Goal: Task Accomplishment & Management: Manage account settings

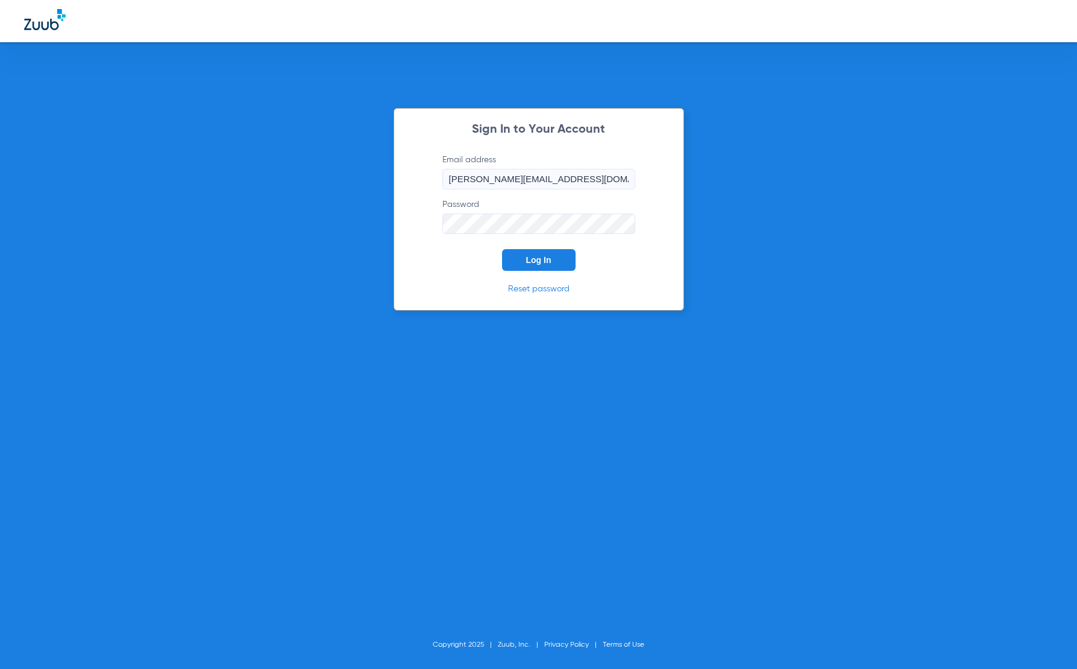
click at [547, 259] on span "Log In" at bounding box center [538, 260] width 25 height 10
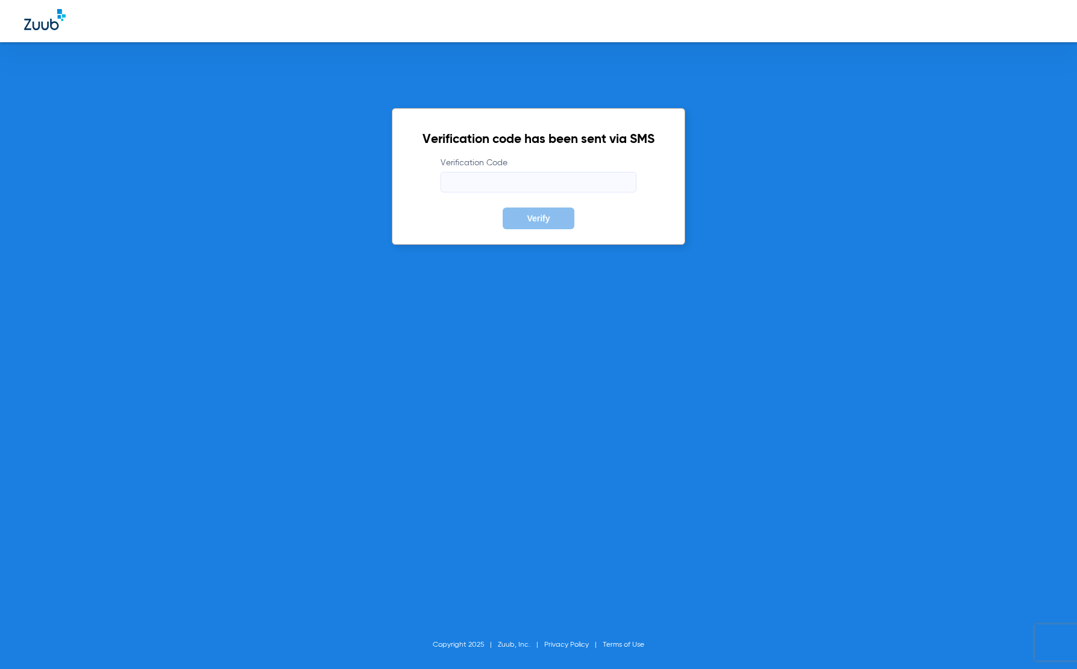
click at [553, 177] on input "Verification Code" at bounding box center [539, 182] width 196 height 21
type input "929374"
click at [503, 207] on button "Verify" at bounding box center [538, 218] width 71 height 22
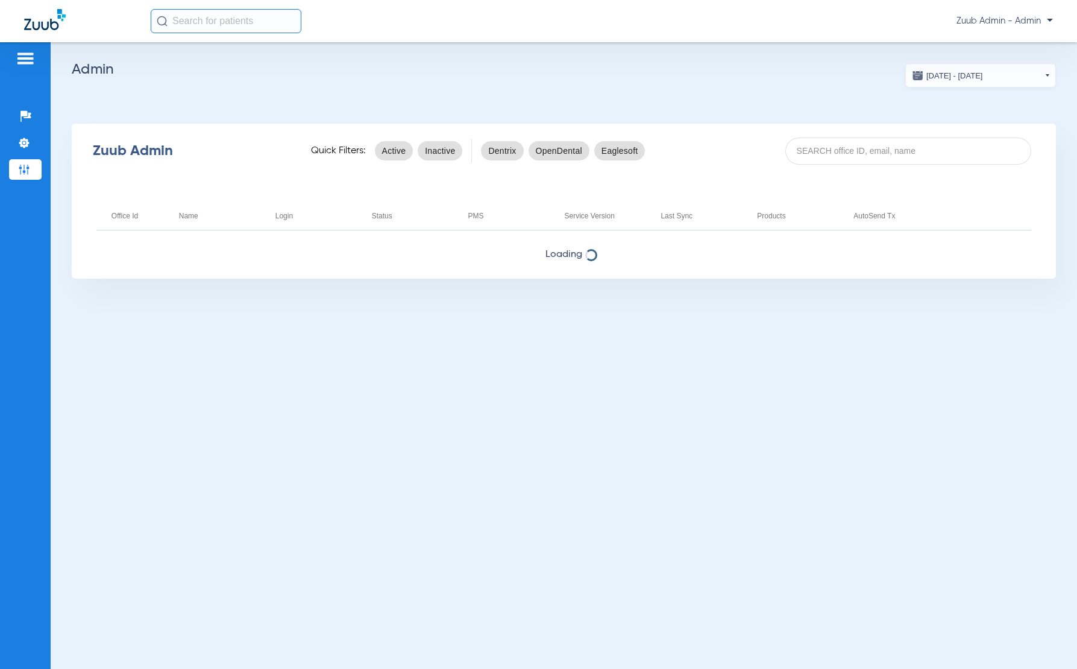
click at [463, 32] on div "Zuub Admin - Admin" at bounding box center [602, 21] width 903 height 24
click at [898, 156] on input at bounding box center [909, 150] width 246 height 27
type input "demo"
click at [531, 90] on app-admin-dashboard "07/15/2025 - 08/15/2025 Aug 2025 Su Mo Tu We Th Fr Sa 27 28 29 30 31 1 2 3 4 5 …" at bounding box center [564, 170] width 985 height 215
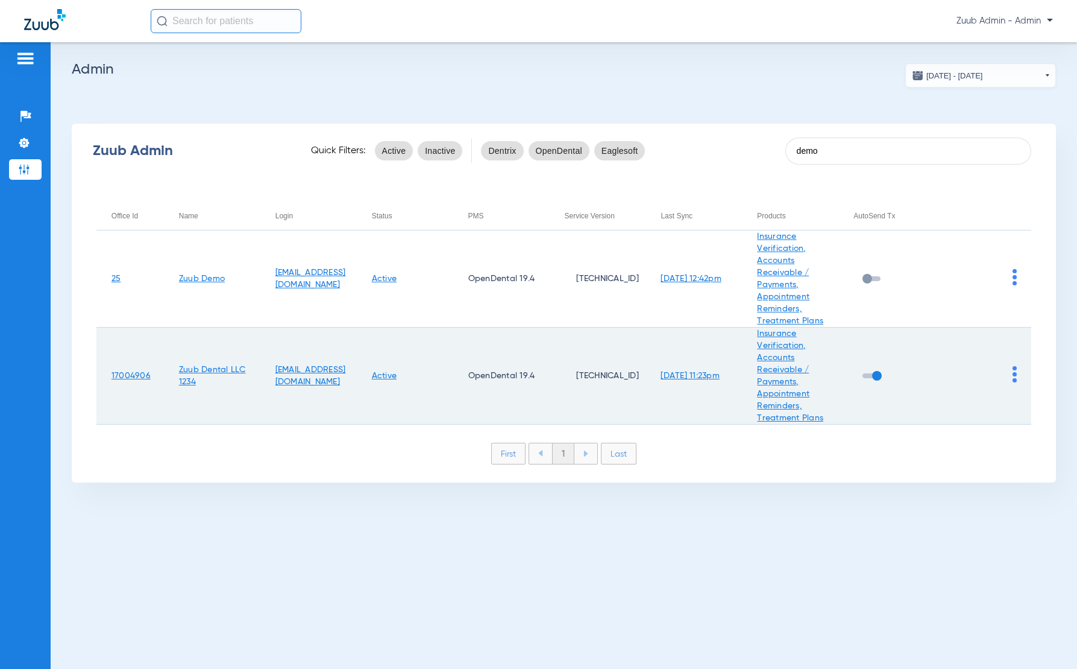
click at [1015, 376] on img at bounding box center [1015, 374] width 4 height 16
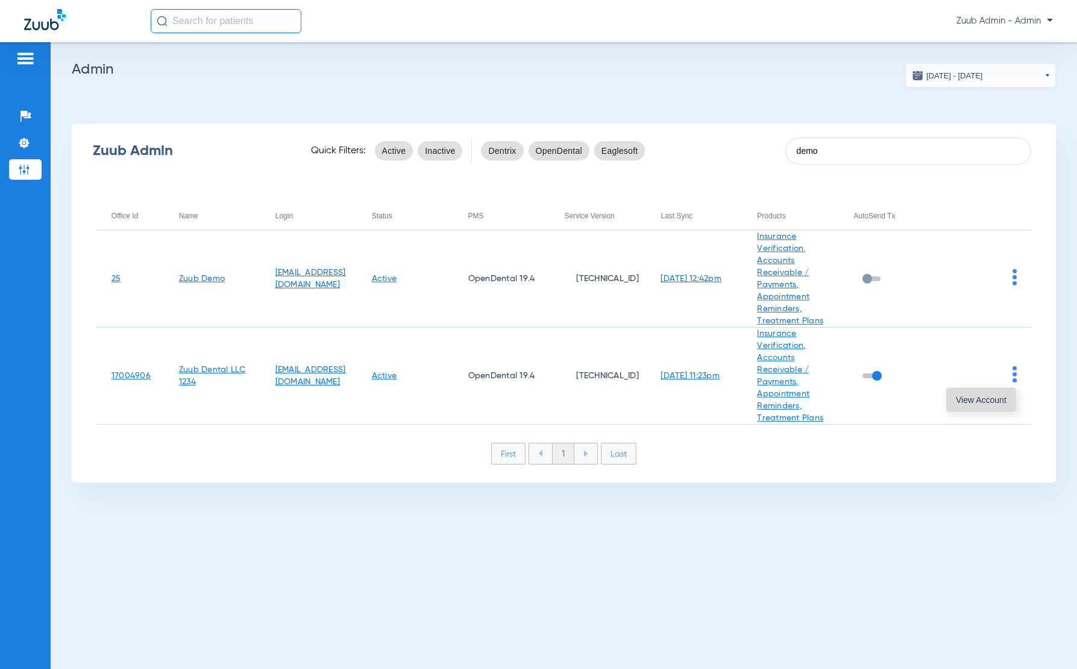
click at [992, 402] on span "View Account" at bounding box center [981, 400] width 51 height 8
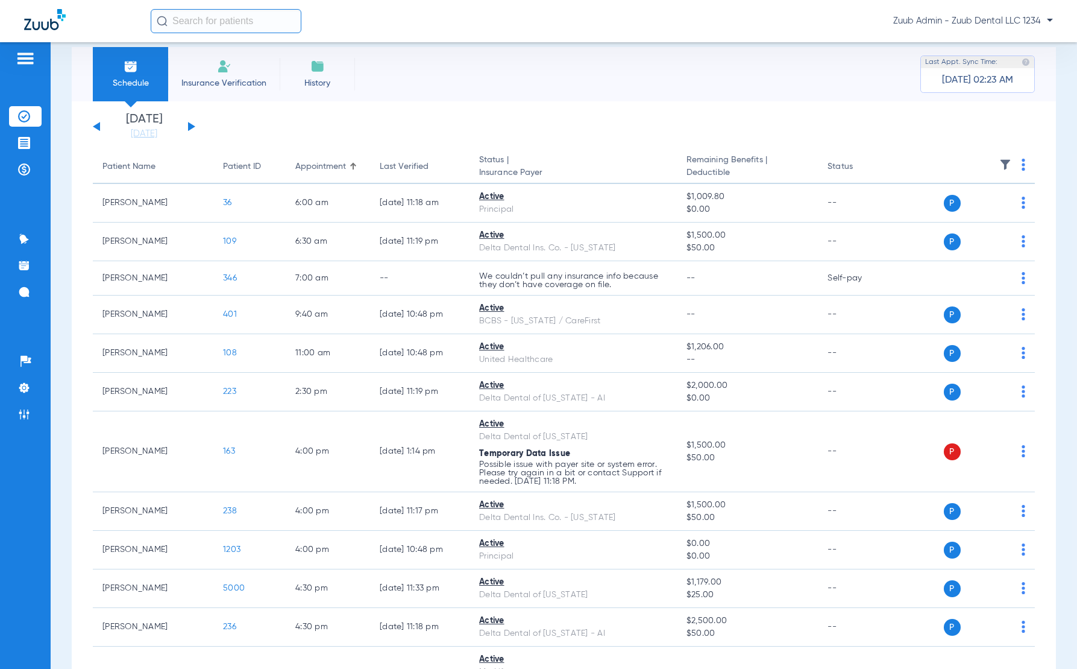
scroll to position [7, 0]
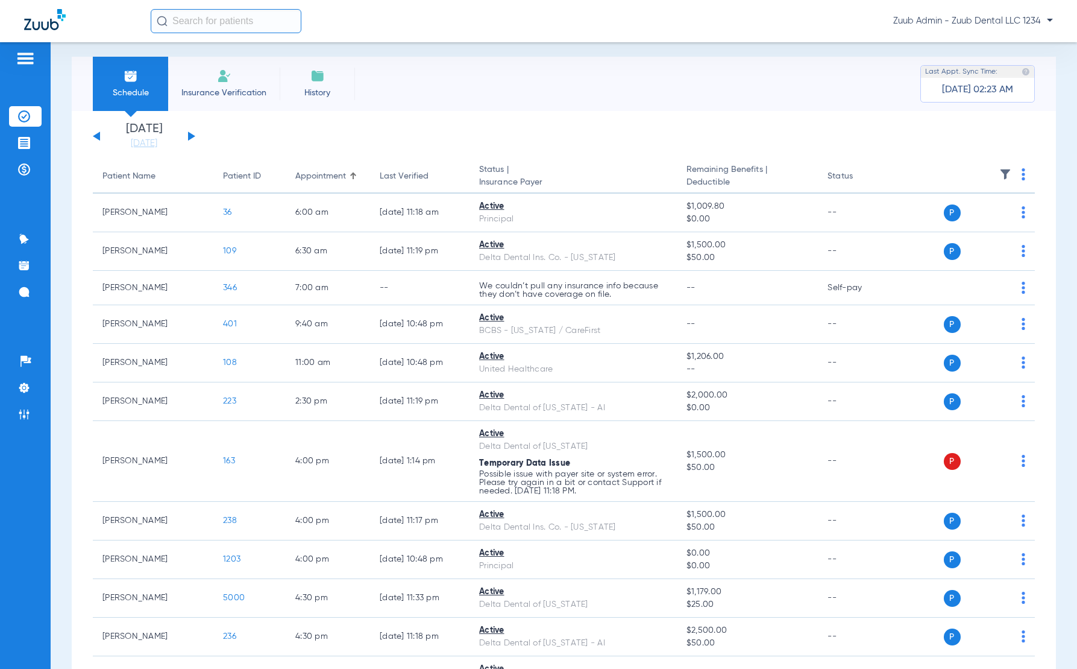
click at [742, 93] on div "Schedule Insurance Verification History Last Appt. Sync Time: 04/29/25 - 02:23 …" at bounding box center [564, 84] width 985 height 54
click at [687, 83] on div "Schedule Insurance Verification History Last Appt. Sync Time: 04/29/25 - 02:23 …" at bounding box center [564, 84] width 985 height 54
click at [684, 87] on div "Schedule Insurance Verification History Last Appt. Sync Time: 04/29/25 - 02:23 …" at bounding box center [564, 84] width 985 height 54
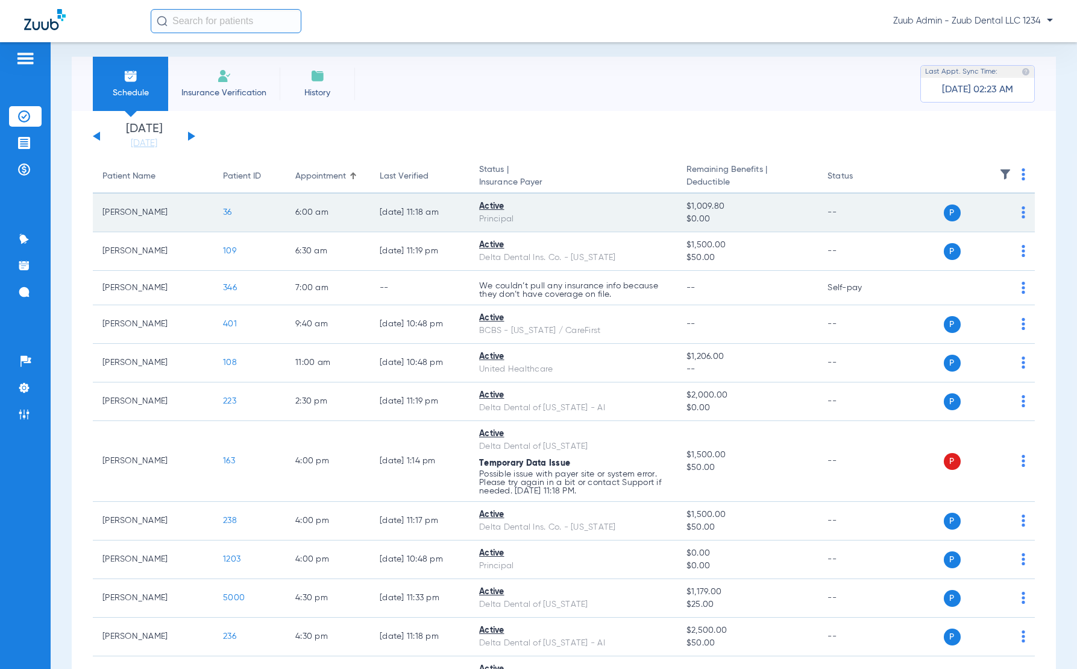
click at [225, 215] on span "36" at bounding box center [227, 212] width 9 height 8
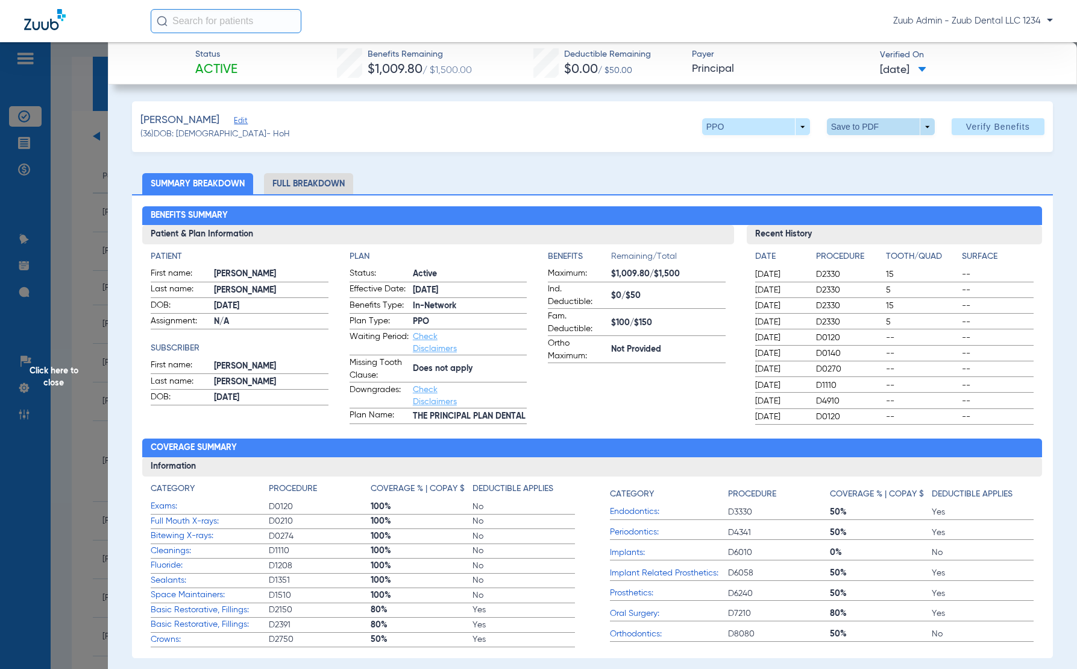
click at [883, 128] on span at bounding box center [880, 126] width 29 height 29
click at [878, 152] on span "Save to PDF" at bounding box center [886, 151] width 48 height 8
click at [55, 382] on span "Click here to close" at bounding box center [54, 376] width 108 height 669
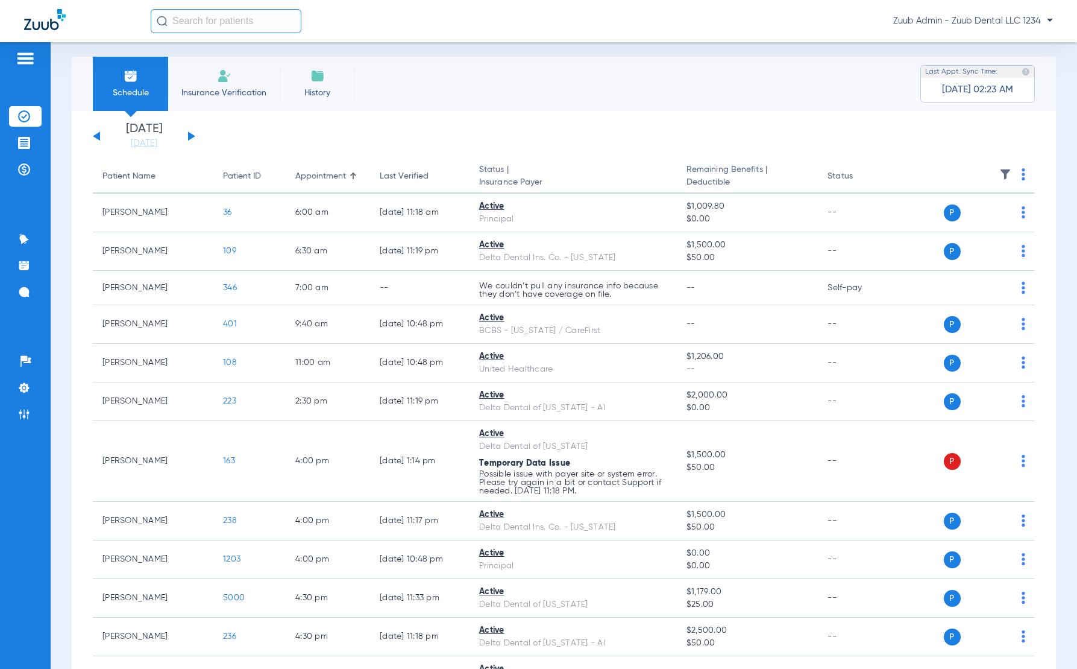
click at [514, 77] on div "Schedule Insurance Verification History Last Appt. Sync Time: 04/29/25 - 02:23 …" at bounding box center [564, 84] width 985 height 54
click at [508, 87] on div "Schedule Insurance Verification History Last Appt. Sync Time: 04/29/25 - 02:23 …" at bounding box center [564, 84] width 985 height 54
click at [587, 18] on div "Zuub Admin - Zuub Dental LLC 1234" at bounding box center [602, 21] width 903 height 24
click at [581, 85] on div "Schedule Insurance Verification History Last Appt. Sync Time: 04/29/25 - 02:23 …" at bounding box center [564, 84] width 985 height 54
click at [448, 30] on div "Zuub Admin - Zuub Dental LLC 1234" at bounding box center [602, 21] width 903 height 24
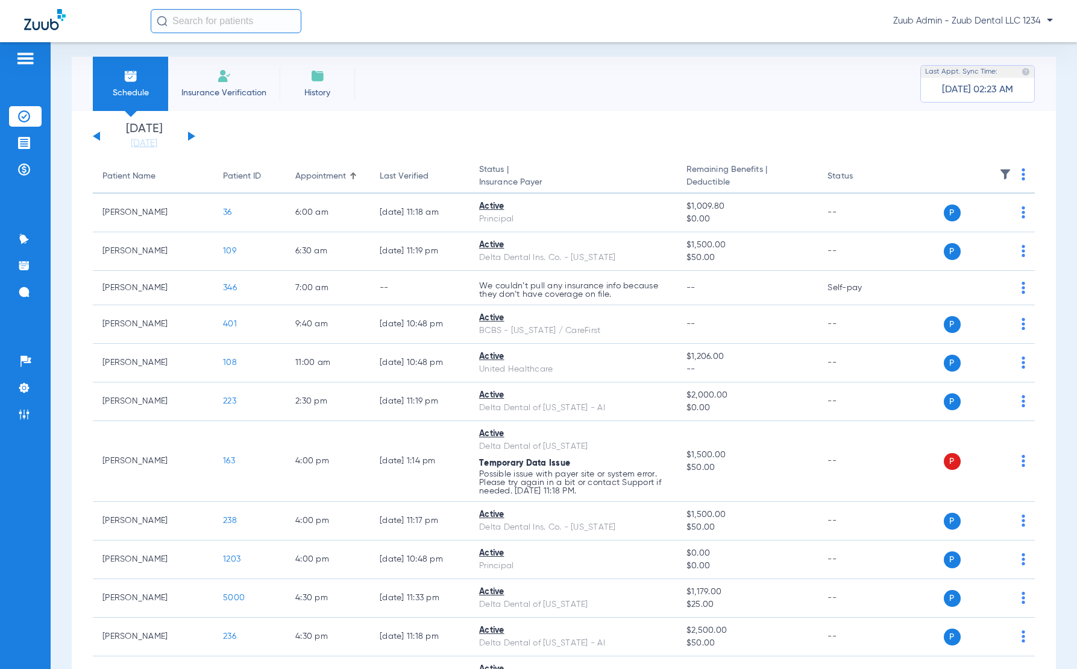
click at [373, 131] on app-single-date-navigator "Wednesday 06-11-2025 Thursday 06-12-2025 Friday 06-13-2025 Saturday 06-14-2025 …" at bounding box center [564, 136] width 942 height 27
drag, startPoint x: 369, startPoint y: 130, endPoint x: 178, endPoint y: 148, distance: 191.9
click at [369, 130] on app-single-date-navigator "Wednesday 06-11-2025 Thursday 06-12-2025 Friday 06-13-2025 Saturday 06-14-2025 …" at bounding box center [564, 136] width 942 height 27
click at [20, 145] on img at bounding box center [24, 143] width 12 height 12
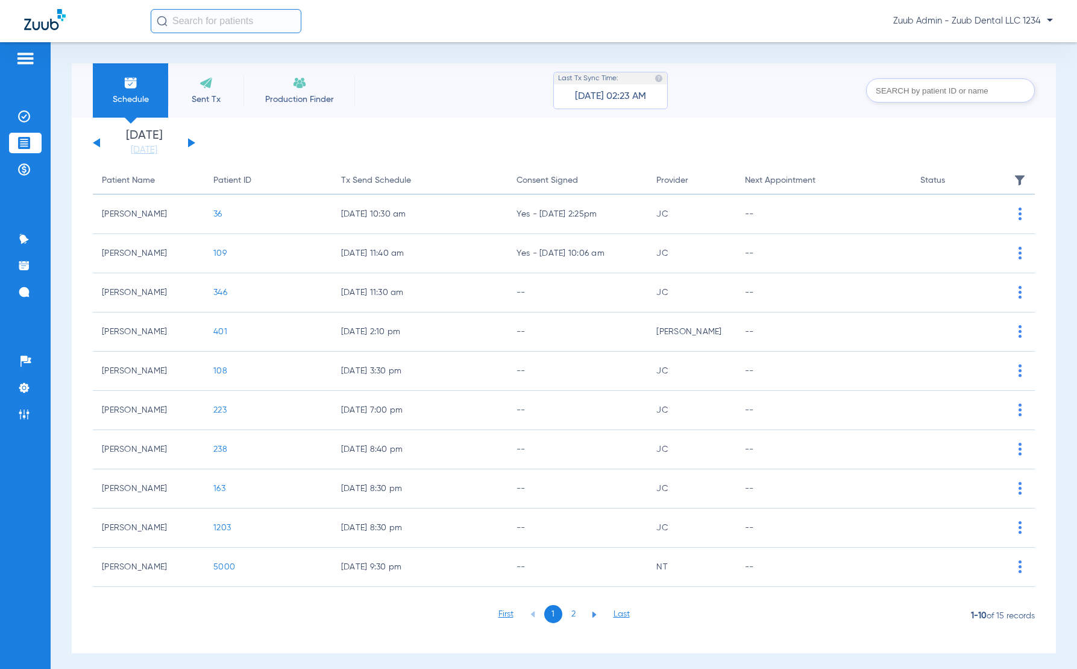
click at [244, 20] on input "text" at bounding box center [226, 21] width 151 height 24
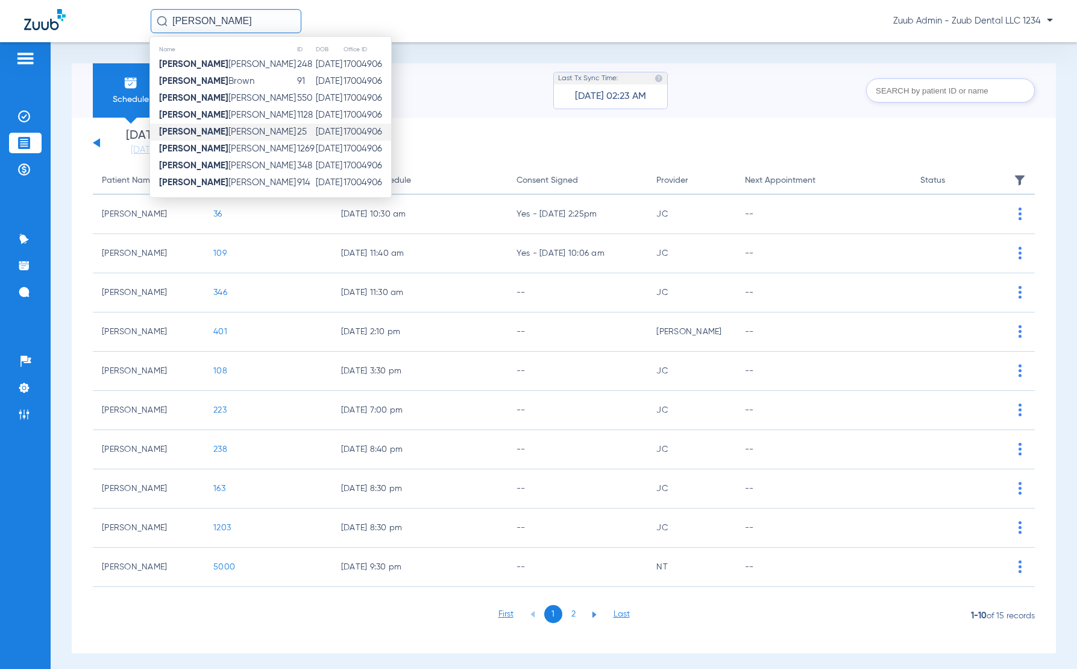
type input "adam"
click at [224, 132] on td "Adam Jones" at bounding box center [223, 132] width 147 height 17
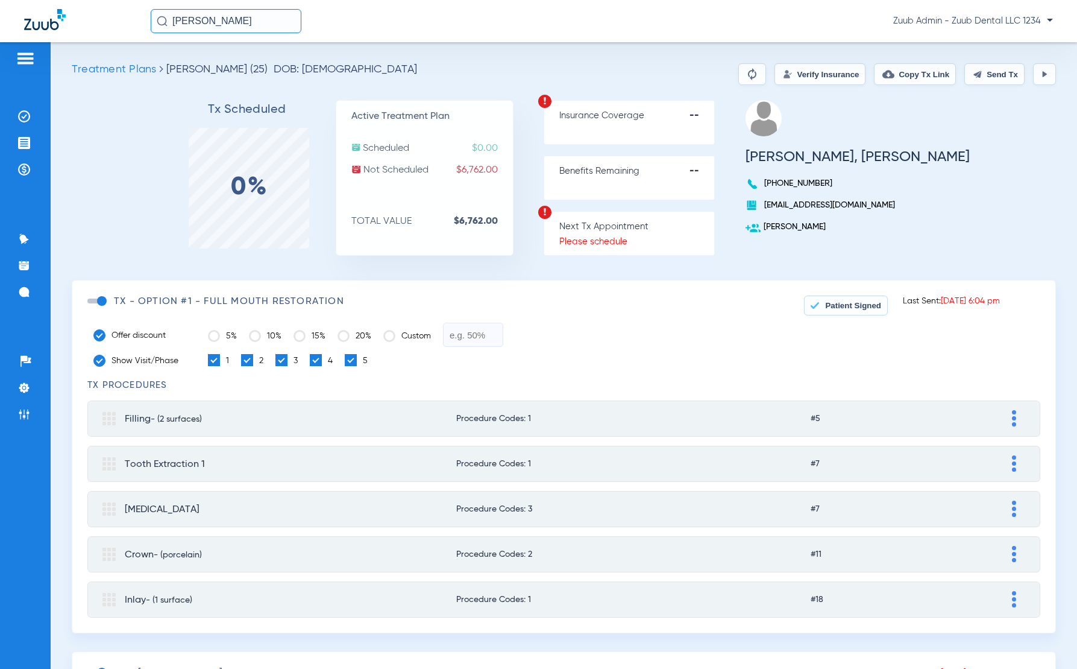
click at [1041, 74] on img at bounding box center [1045, 74] width 10 height 10
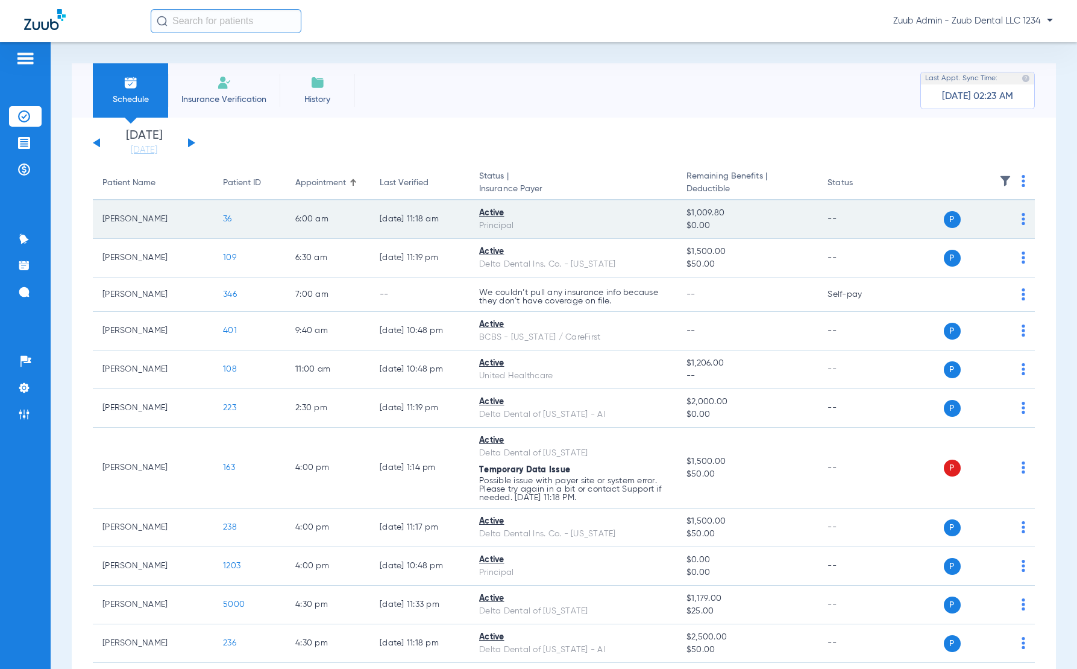
click at [230, 218] on span "36" at bounding box center [227, 219] width 9 height 8
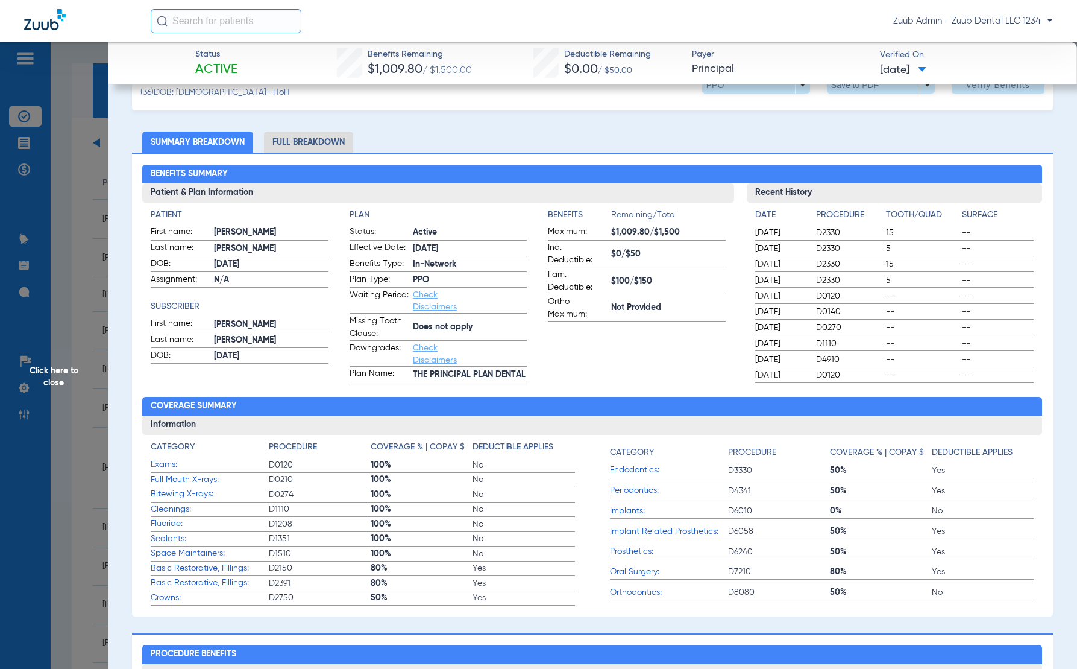
scroll to position [43, 0]
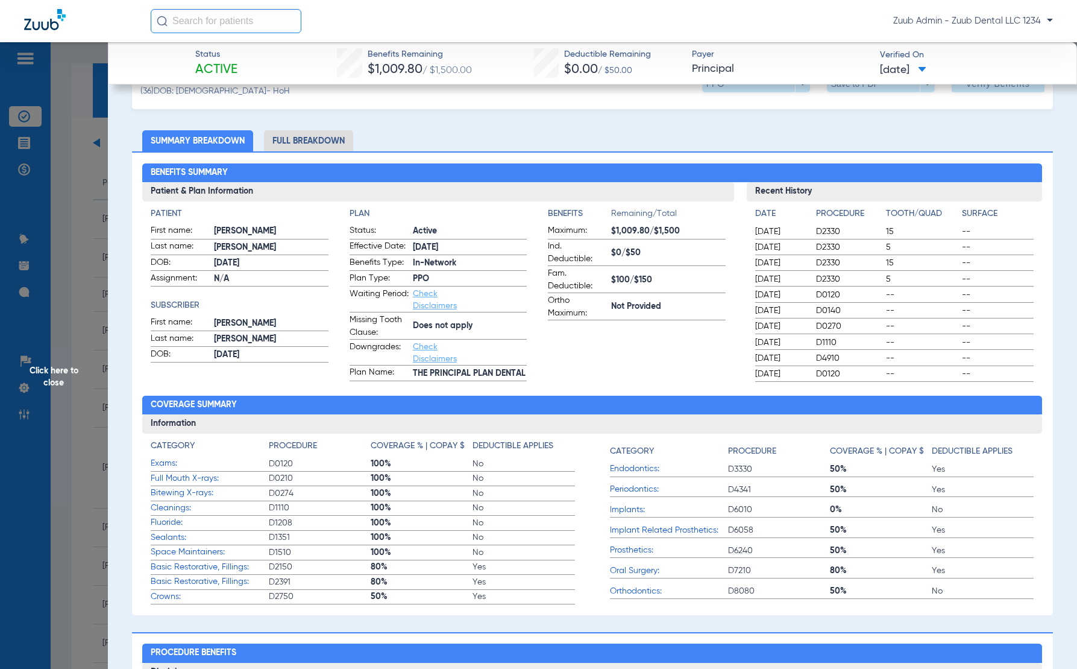
drag, startPoint x: 411, startPoint y: 325, endPoint x: 474, endPoint y: 323, distance: 63.3
click at [474, 323] on label "Missing Tooth Clause: Does not apply" at bounding box center [438, 327] width 177 height 26
click at [515, 329] on span "Does not apply" at bounding box center [470, 326] width 114 height 13
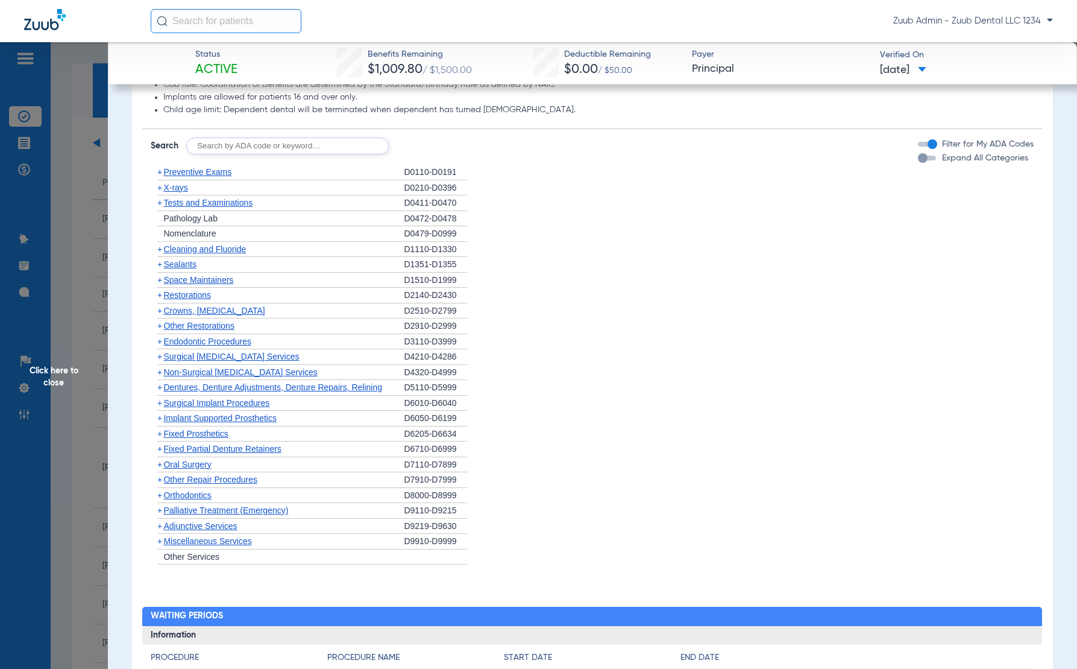
scroll to position [664, 0]
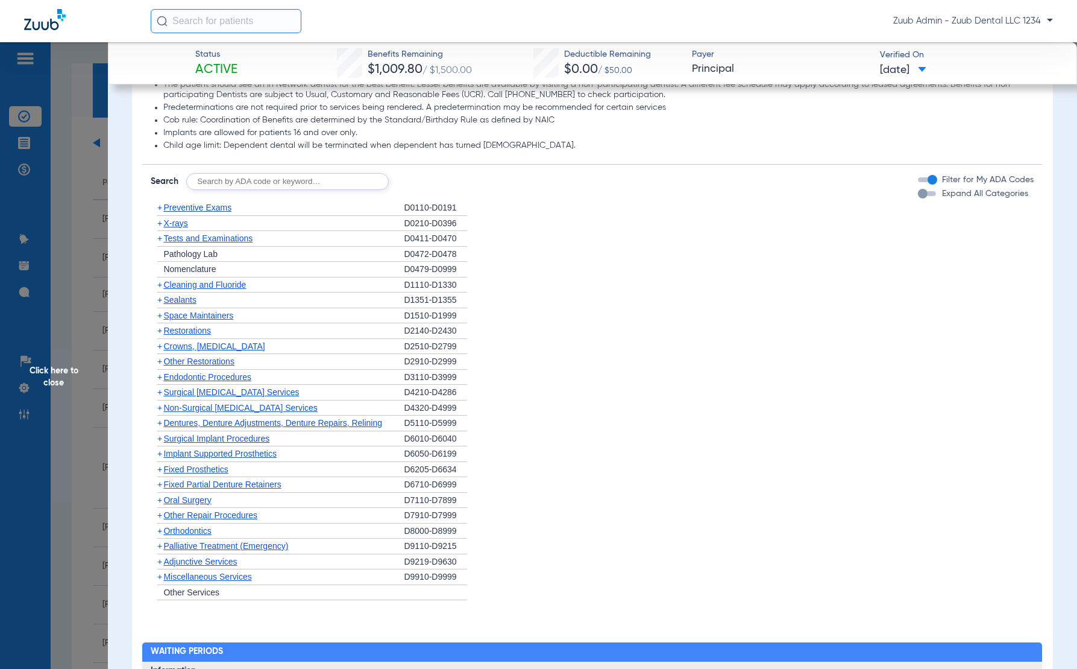
click at [925, 194] on div "button" at bounding box center [923, 194] width 10 height 10
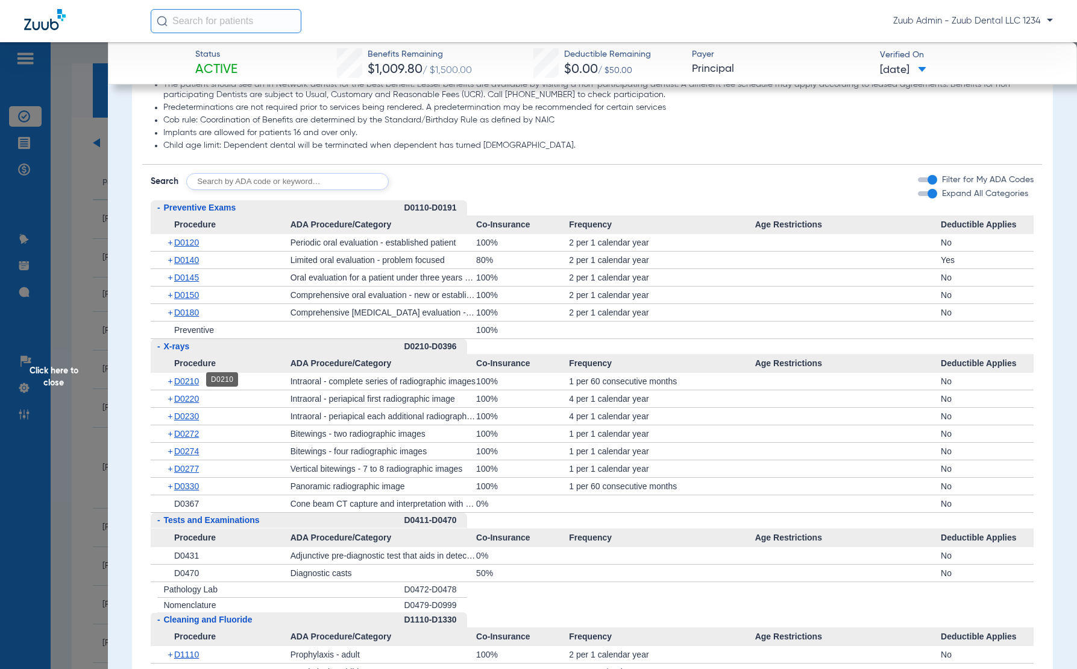
click at [195, 381] on span "D0210" at bounding box center [186, 381] width 25 height 10
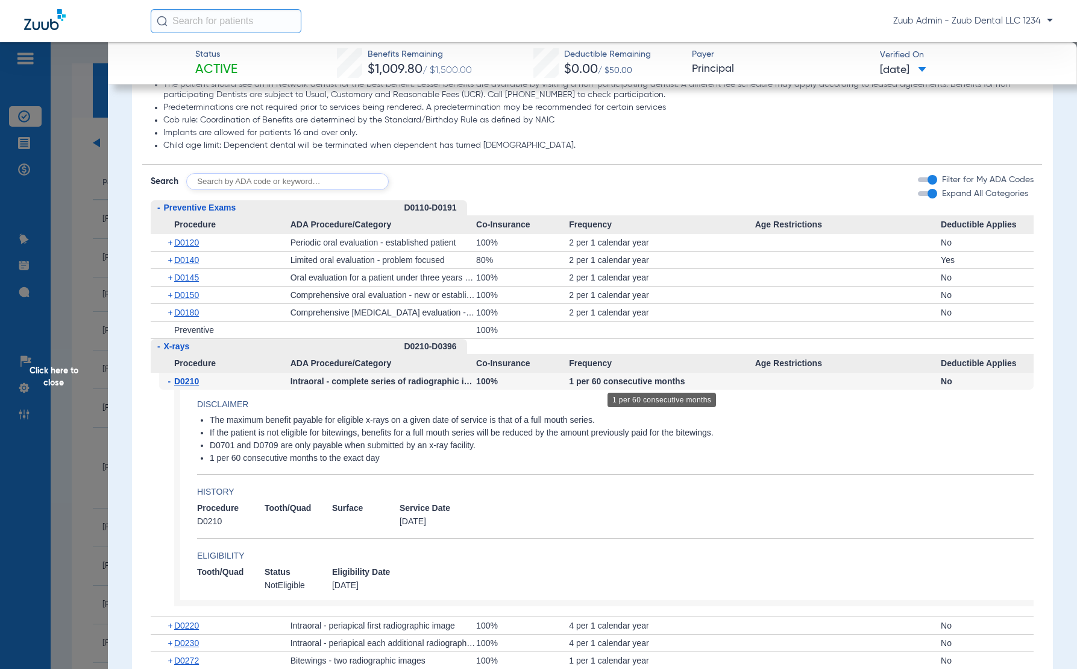
drag, startPoint x: 548, startPoint y: 375, endPoint x: 707, endPoint y: 374, distance: 159.2
click at [707, 374] on div "- D0210 Intraoral - complete series of radiographic images 100% 1 per 60 consec…" at bounding box center [592, 495] width 883 height 244
drag, startPoint x: 213, startPoint y: 419, endPoint x: 390, endPoint y: 463, distance: 182.1
click at [376, 462] on app-disclaimers "The maximum benefit payable for eligible x-rays on a given date of service is t…" at bounding box center [615, 445] width 837 height 60
click at [430, 465] on app-disclaimers "The maximum benefit payable for eligible x-rays on a given date of service is t…" at bounding box center [615, 445] width 837 height 60
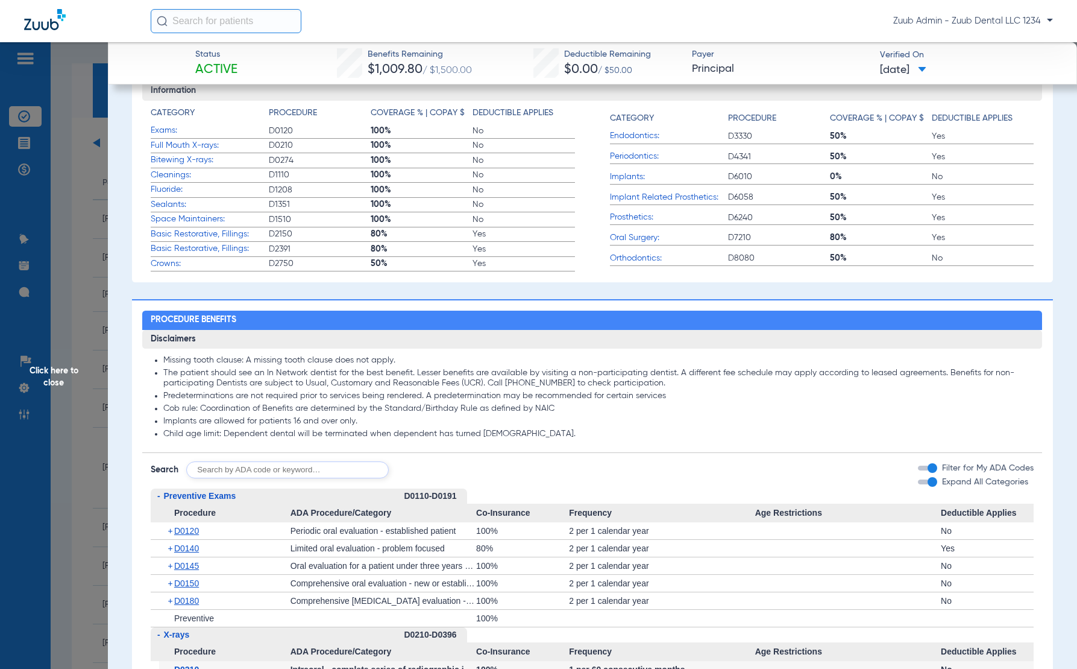
scroll to position [377, 0]
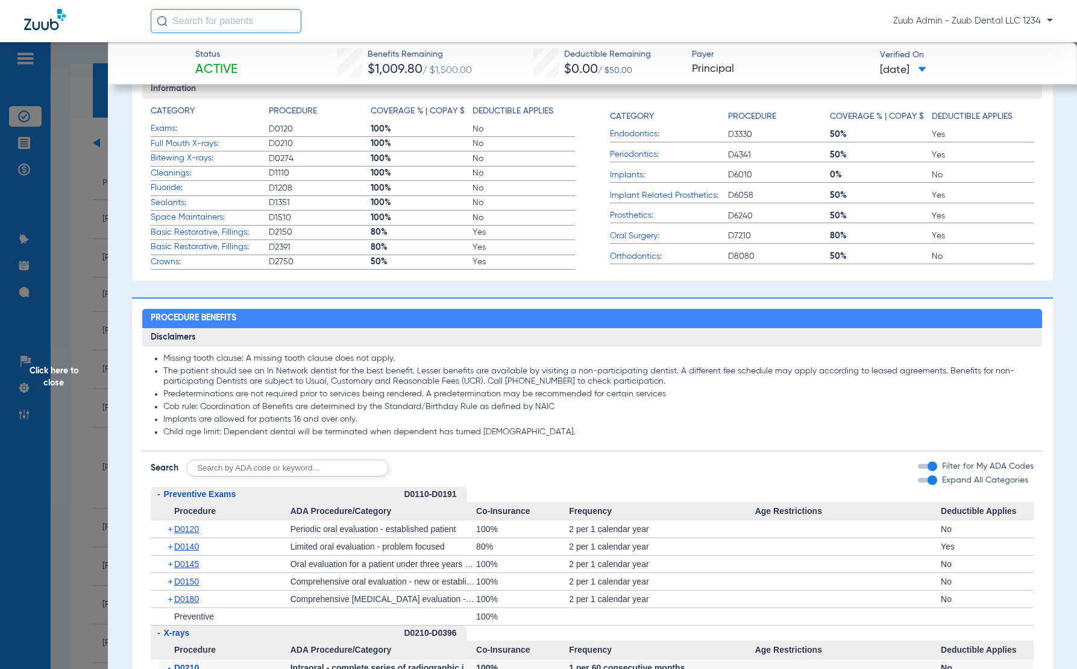
click at [931, 478] on div "button" at bounding box center [933, 480] width 10 height 10
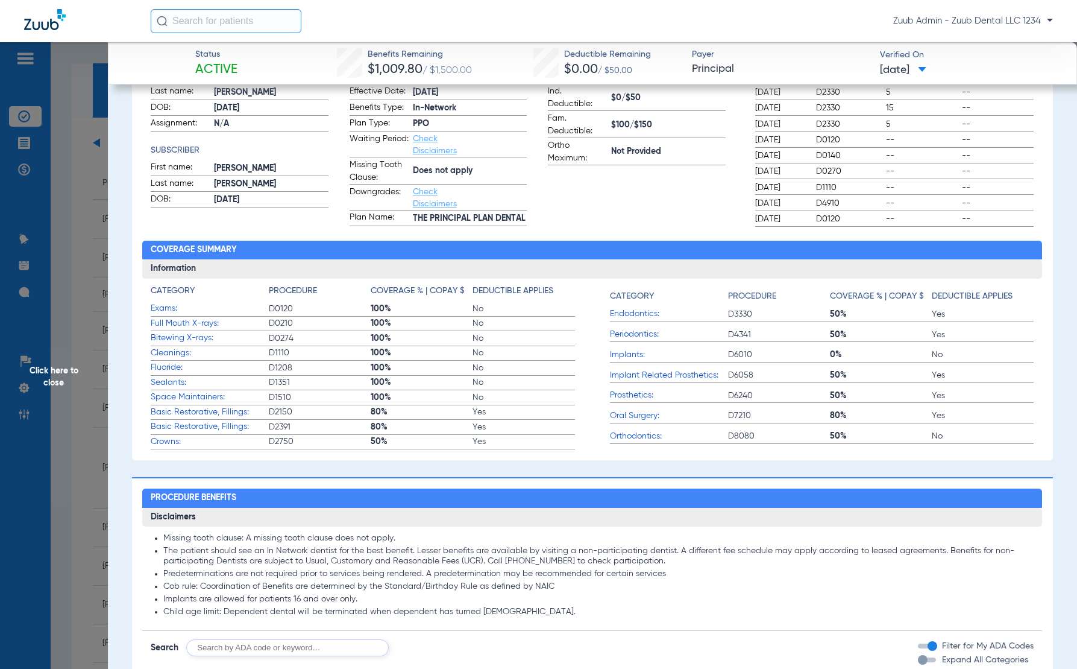
scroll to position [71, 0]
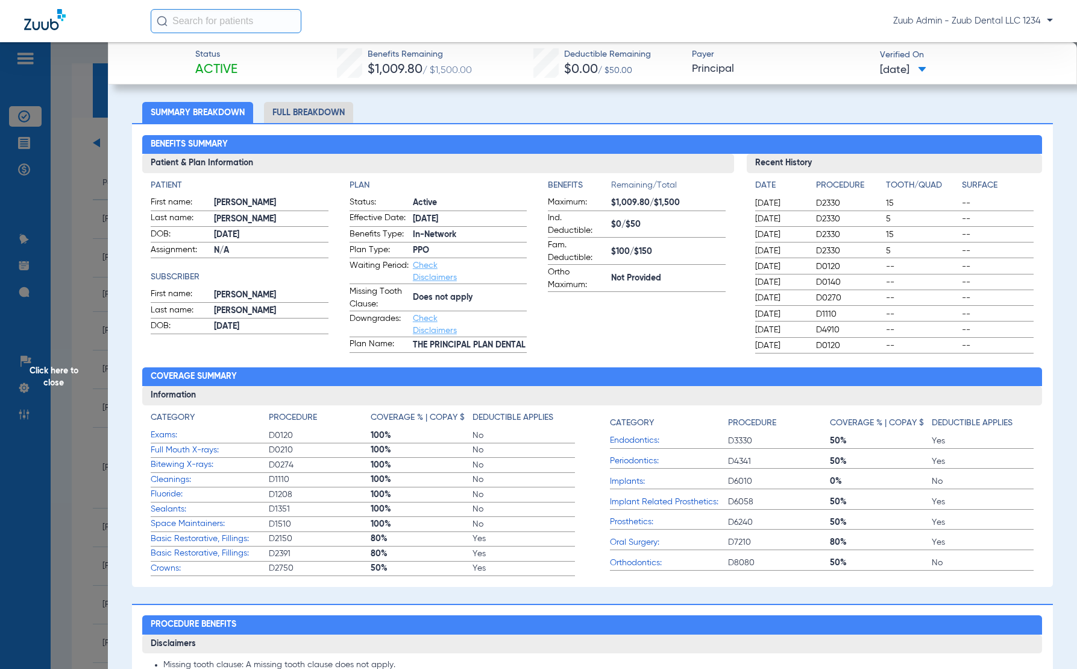
click at [55, 378] on span "Click here to close" at bounding box center [54, 376] width 108 height 669
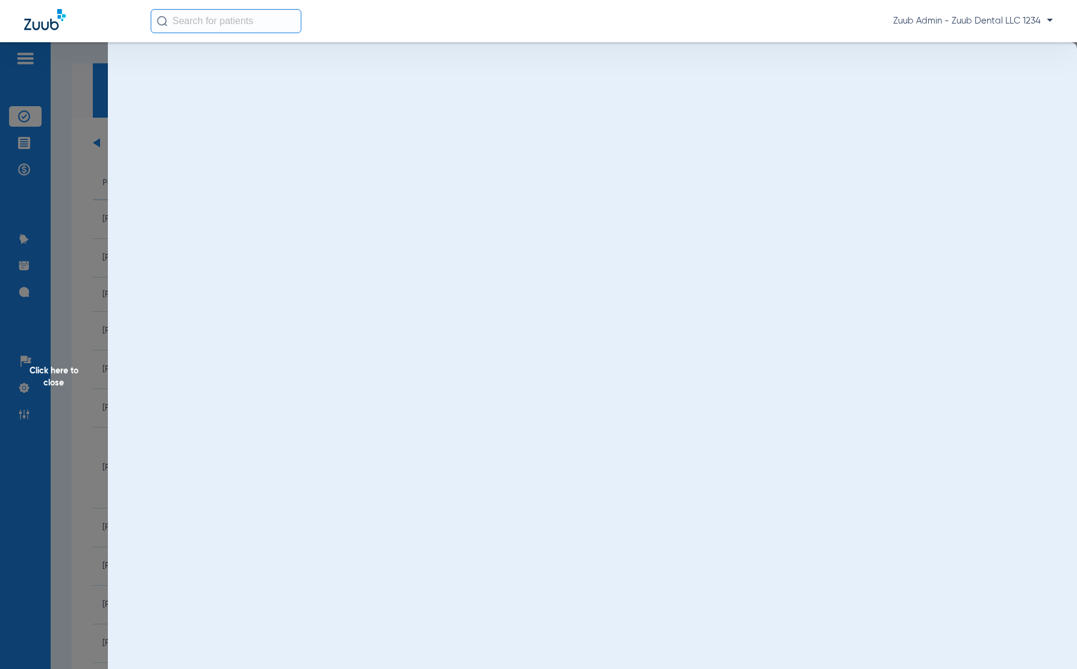
scroll to position [0, 0]
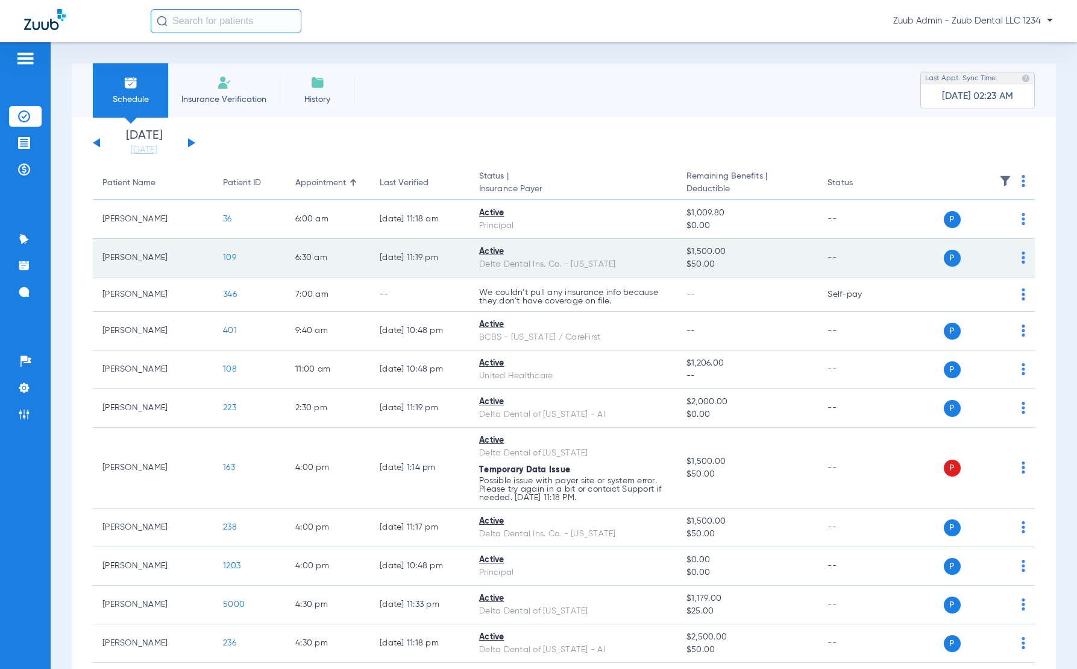
click at [231, 255] on span "109" at bounding box center [229, 257] width 13 height 8
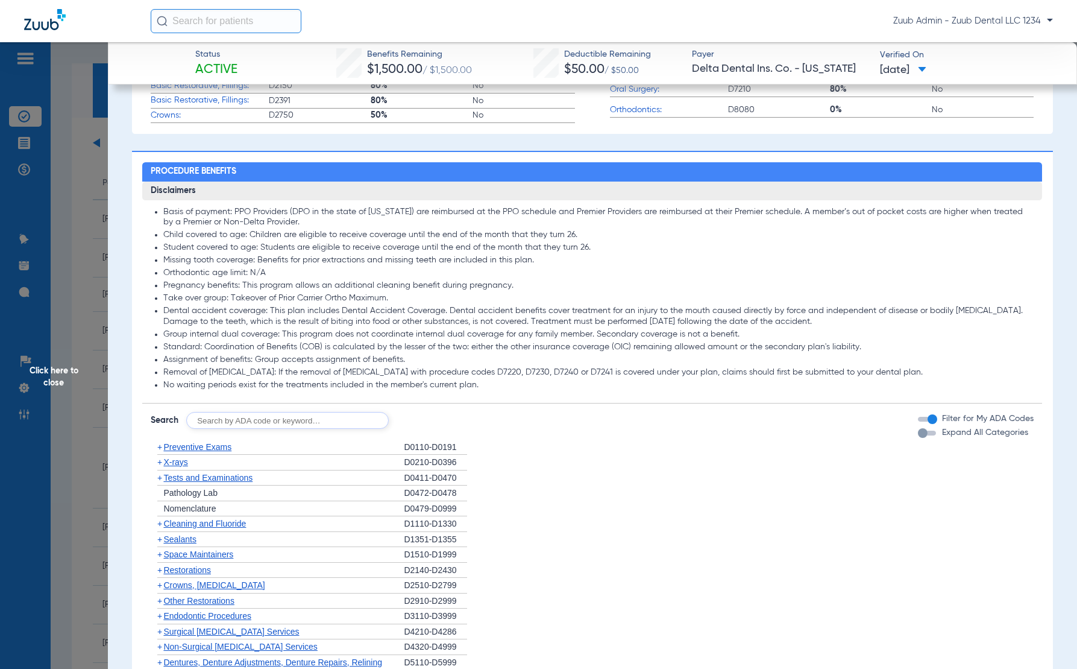
scroll to position [529, 0]
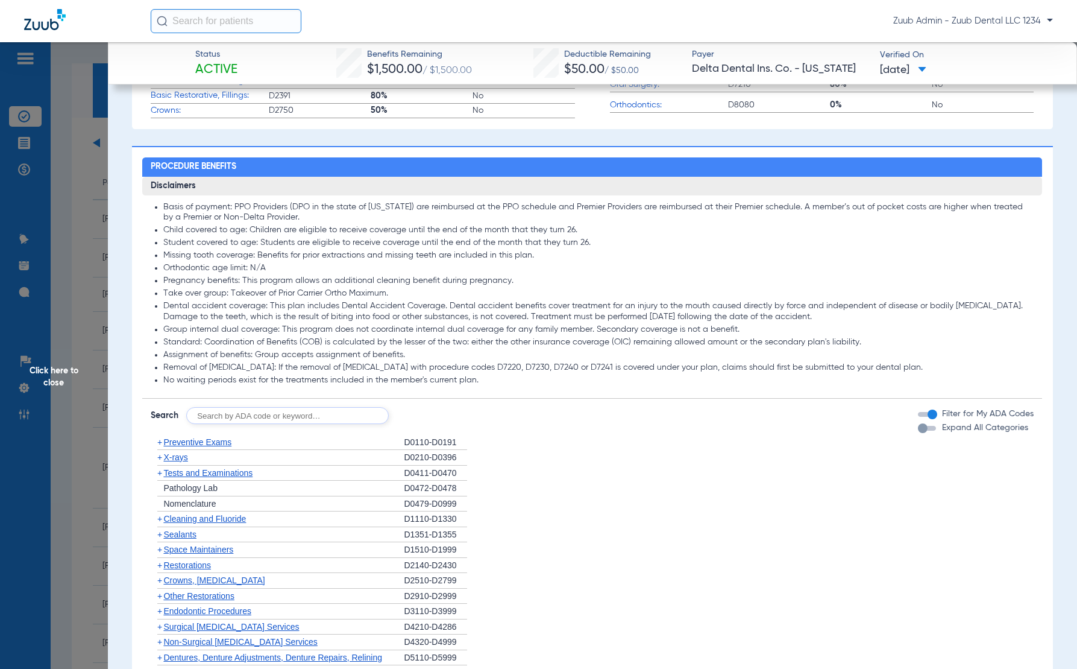
click at [923, 426] on div "button" at bounding box center [923, 428] width 10 height 10
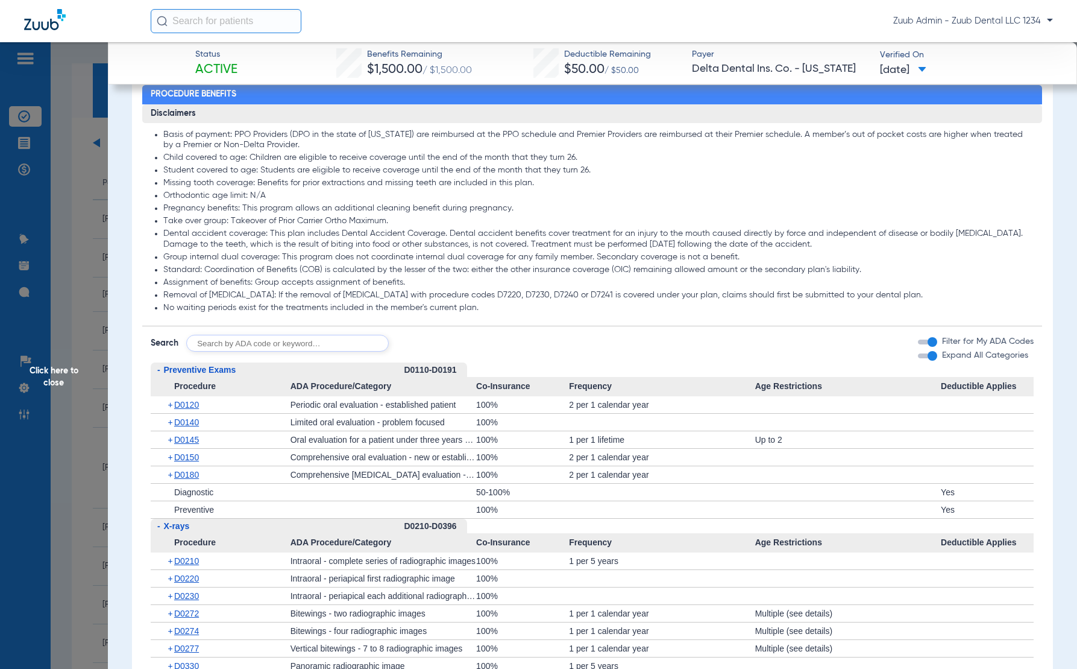
scroll to position [701, 0]
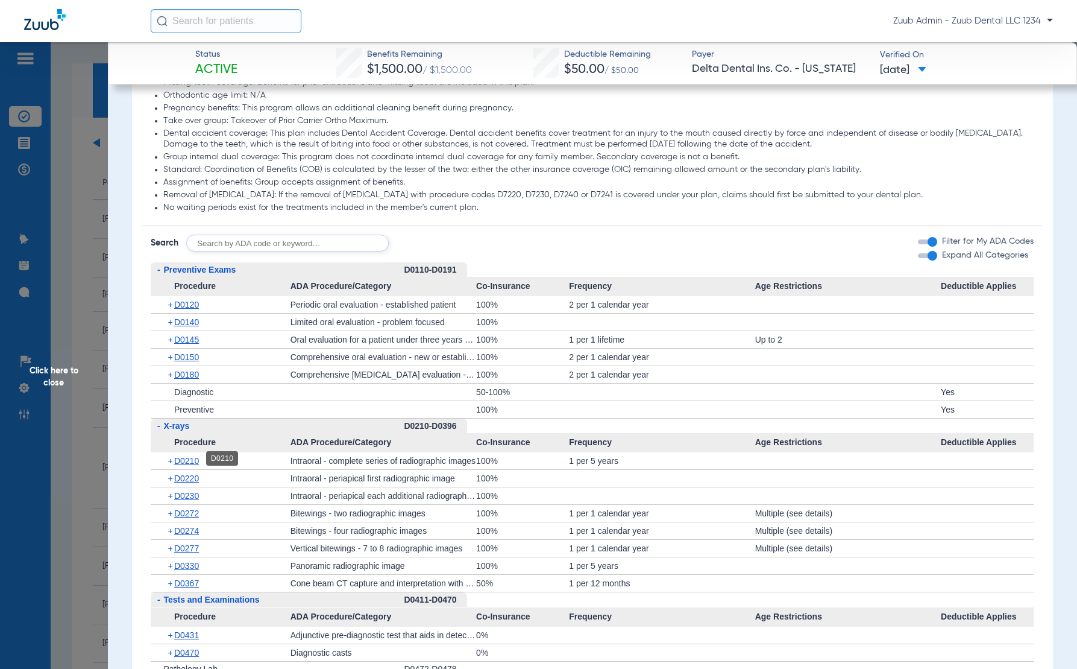
drag, startPoint x: 189, startPoint y: 456, endPoint x: 208, endPoint y: 458, distance: 18.8
click at [189, 456] on span "D0210" at bounding box center [186, 461] width 25 height 10
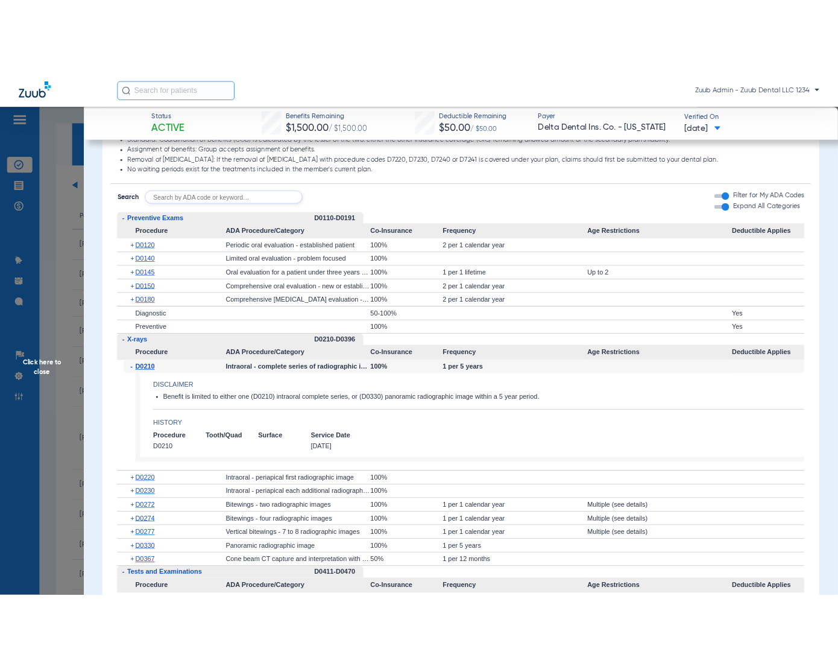
scroll to position [787, 0]
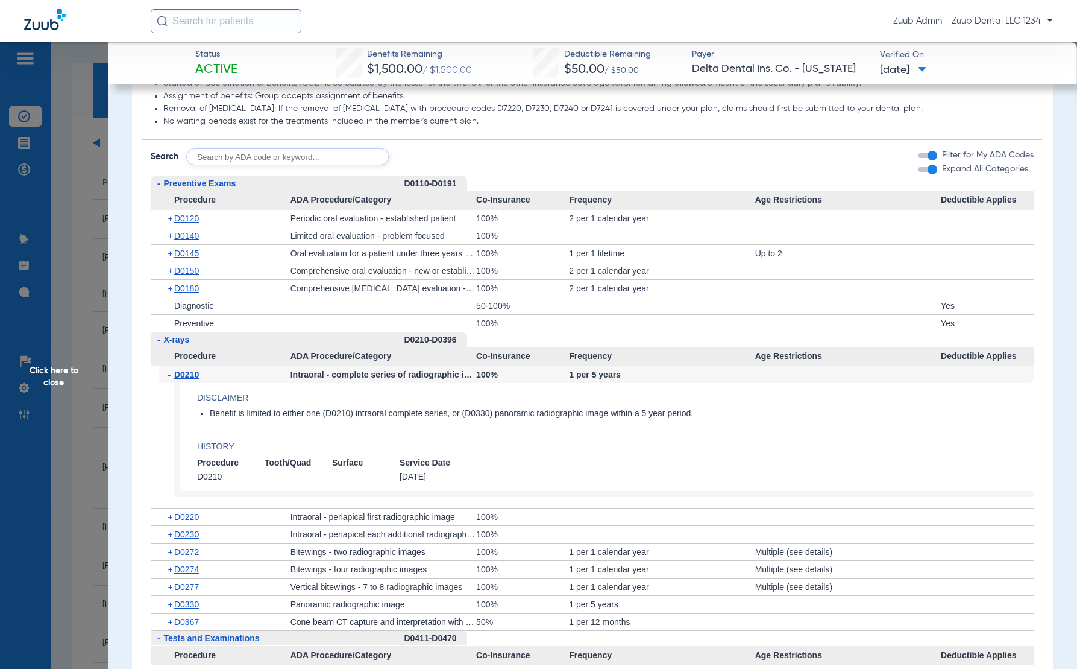
drag, startPoint x: 208, startPoint y: 412, endPoint x: 441, endPoint y: 404, distance: 232.9
click at [441, 404] on app-benefits-detail "Disclaimer Benefit is limited to either one (D0210) intraoral complete series, …" at bounding box center [604, 440] width 860 height 115
drag, startPoint x: 700, startPoint y: 414, endPoint x: 200, endPoint y: 410, distance: 500.5
click at [200, 410] on ul "Benefit is limited to either one (D0210) intraoral complete series, or (D0330) …" at bounding box center [615, 413] width 837 height 11
click at [550, 383] on app-benefits-detail "Disclaimer Benefit is limited to either one (D0210) intraoral complete series, …" at bounding box center [604, 440] width 860 height 115
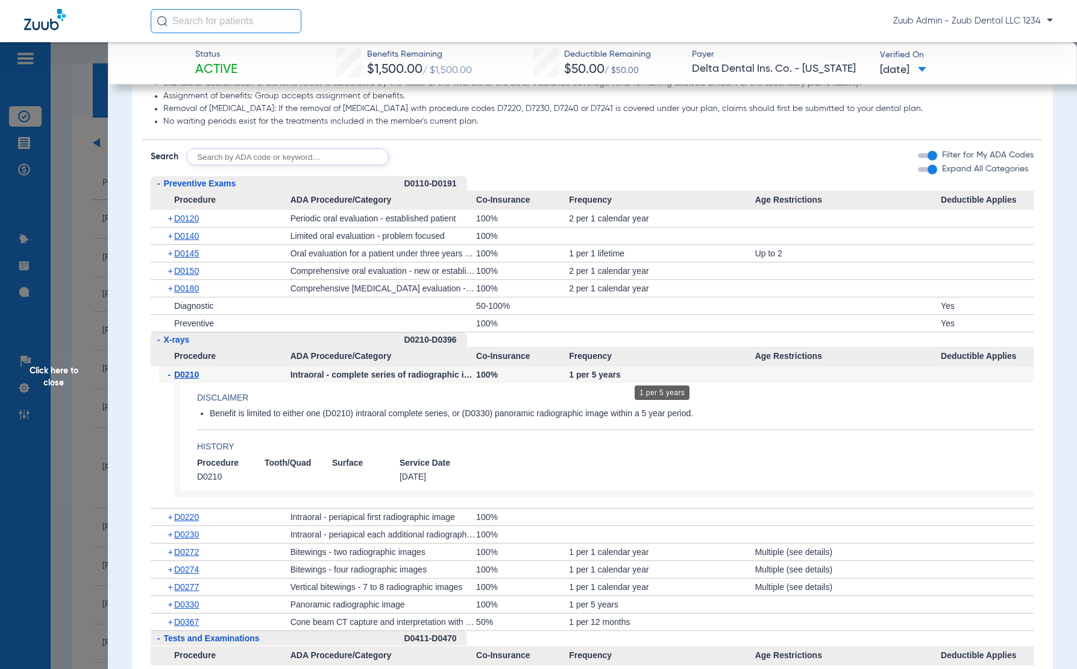
drag, startPoint x: 564, startPoint y: 370, endPoint x: 632, endPoint y: 368, distance: 67.6
click at [632, 368] on div "- D0210 Intraoral - complete series of radiographic images 100% 1 per 5 years D…" at bounding box center [592, 437] width 883 height 142
click at [744, 405] on app-benefits-detail "Disclaimer Benefit is limited to either one (D0210) intraoral complete series, …" at bounding box center [604, 440] width 860 height 115
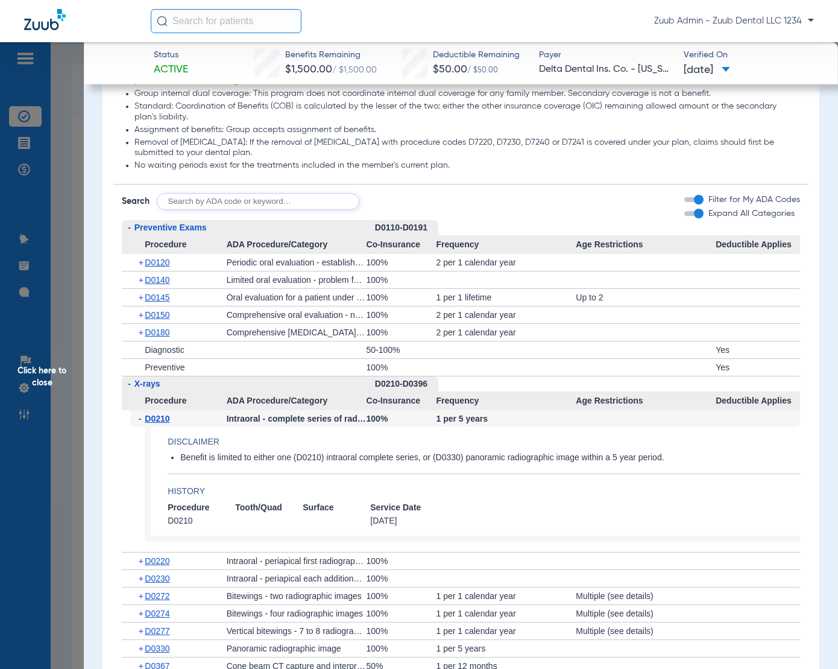
click at [42, 380] on span "Click here to close" at bounding box center [42, 376] width 84 height 669
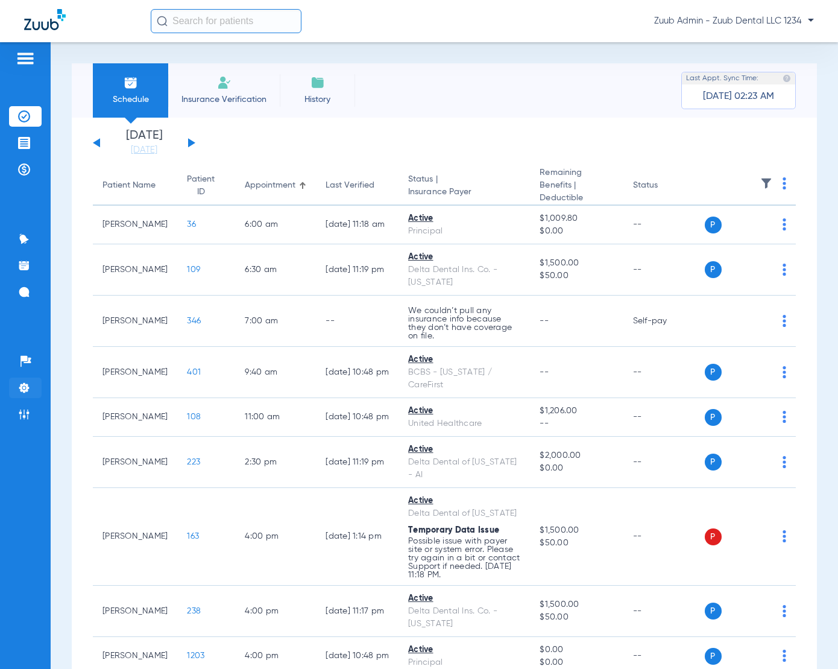
click at [18, 387] on img at bounding box center [24, 388] width 12 height 12
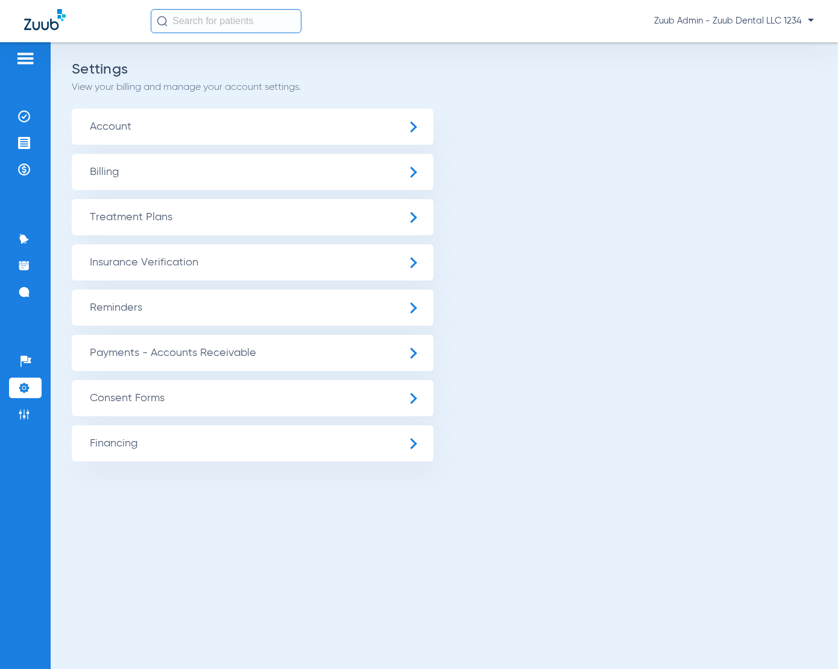
click at [164, 263] on span "Insurance Verification" at bounding box center [253, 262] width 362 height 36
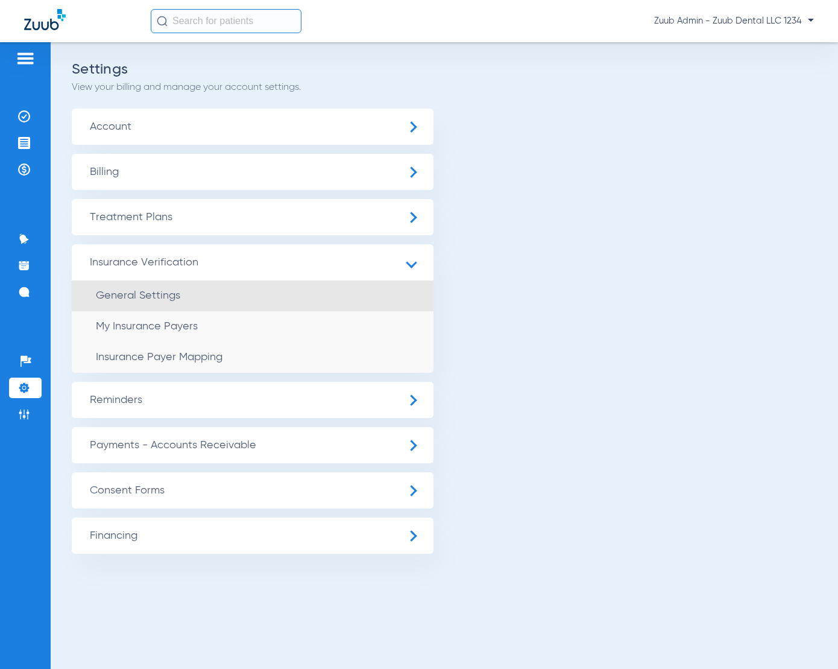
click at [148, 294] on span "General Settings" at bounding box center [138, 295] width 84 height 11
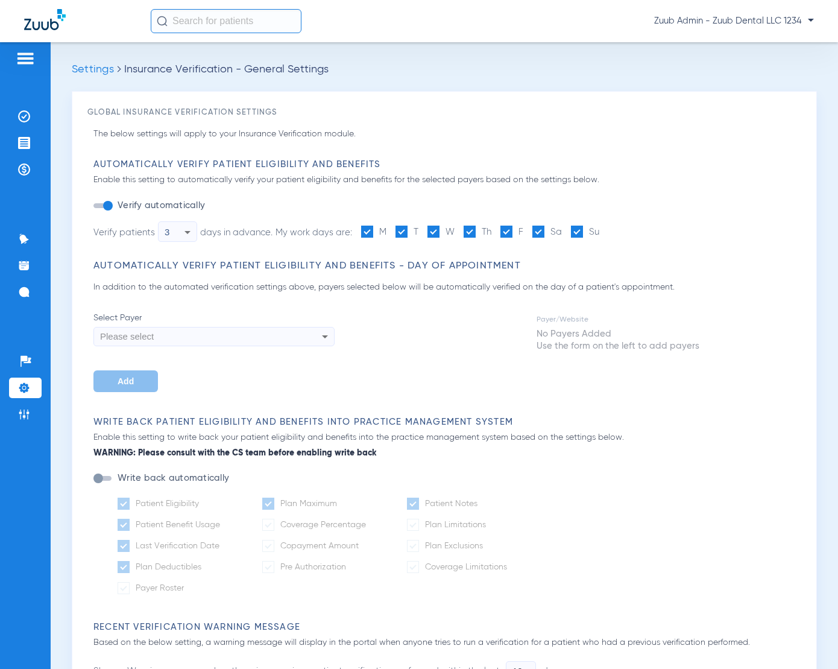
type input "1"
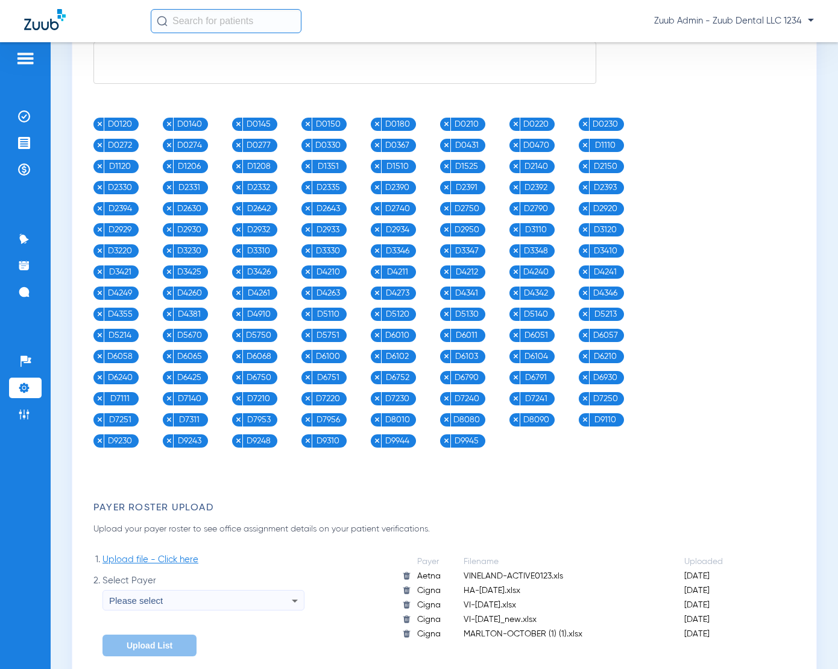
scroll to position [1407, 0]
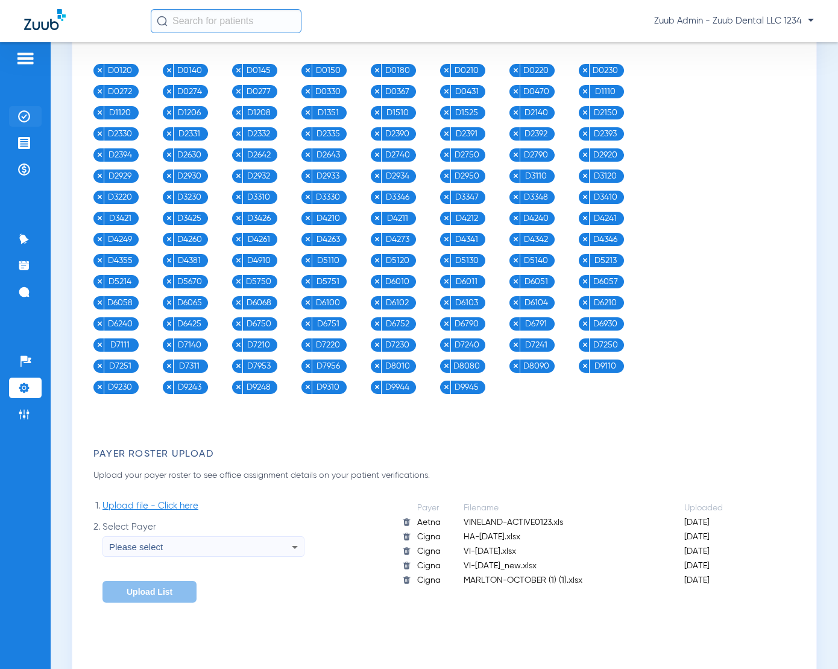
click at [25, 115] on img at bounding box center [24, 116] width 12 height 12
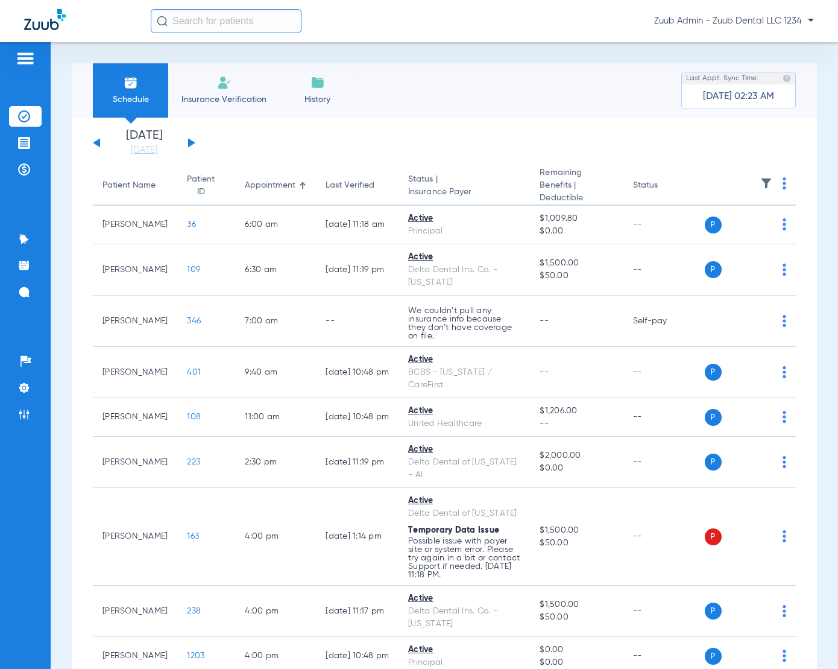
click at [457, 57] on div "Schedule Insurance Verification History Last Appt. Sync Time: 04/29/25 - 02:23 …" at bounding box center [444, 355] width 787 height 626
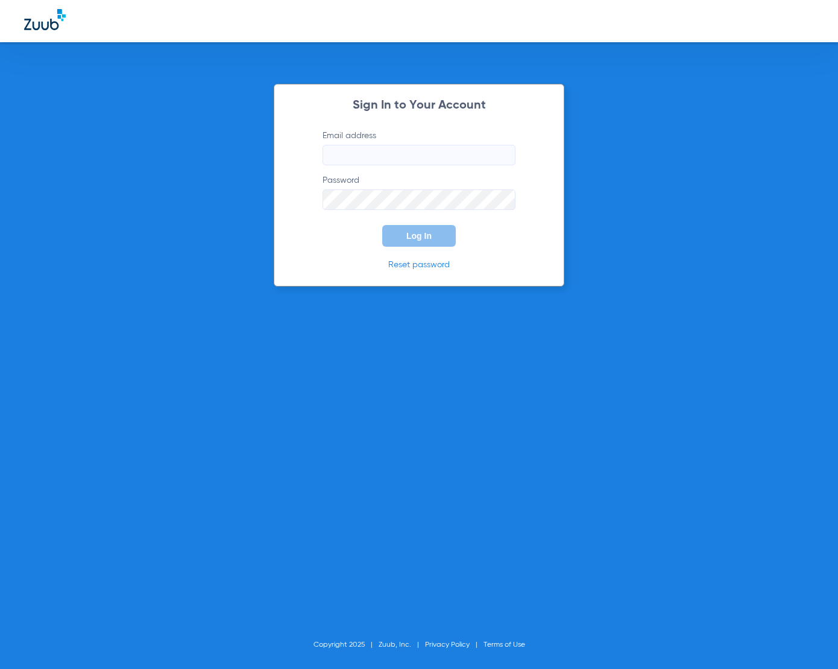
type input "[PERSON_NAME][EMAIL_ADDRESS][DOMAIN_NAME]"
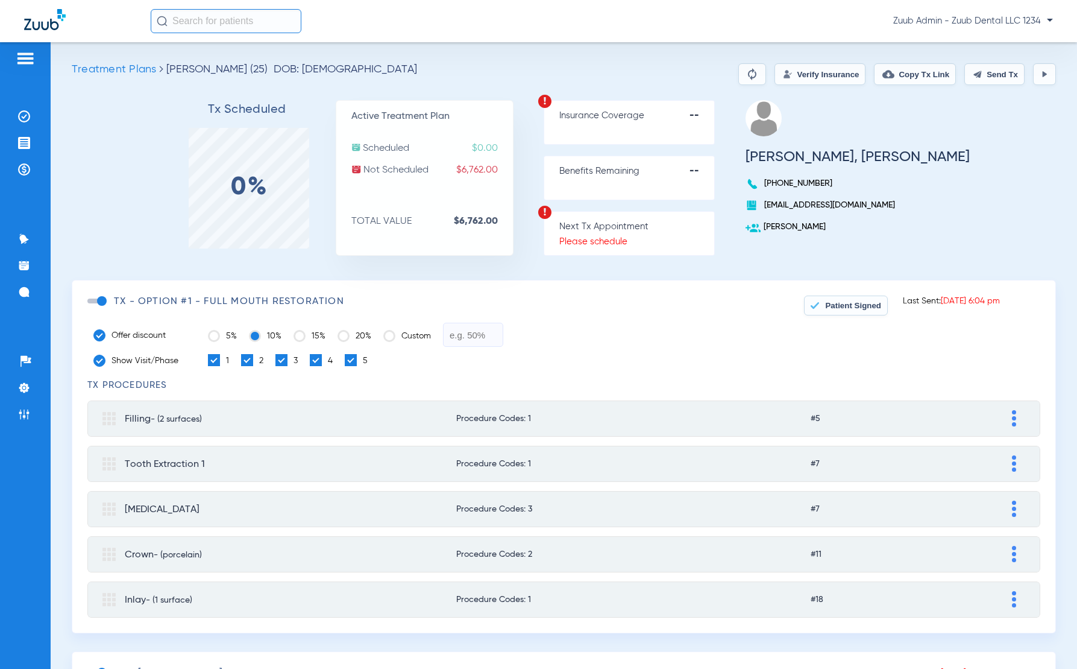
click at [1046, 75] on img at bounding box center [1045, 74] width 10 height 10
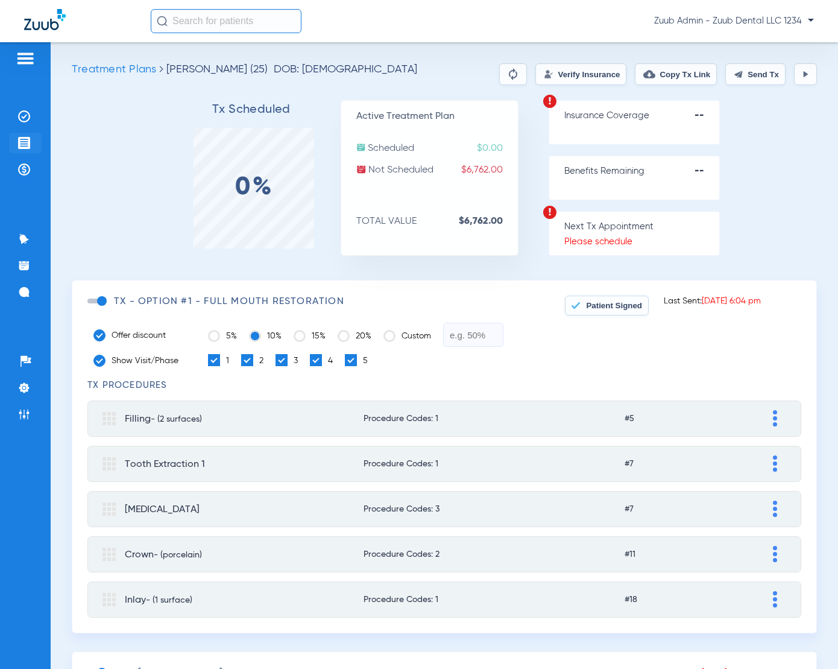
click at [22, 142] on img at bounding box center [24, 143] width 12 height 12
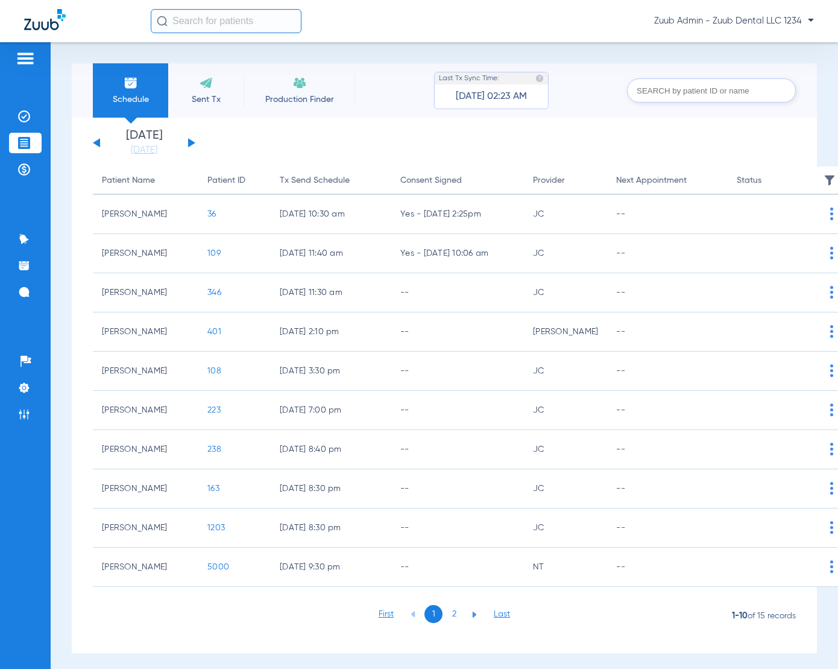
drag, startPoint x: 196, startPoint y: 95, endPoint x: 205, endPoint y: 94, distance: 9.1
click at [196, 95] on span "Sent Tx" at bounding box center [205, 99] width 57 height 12
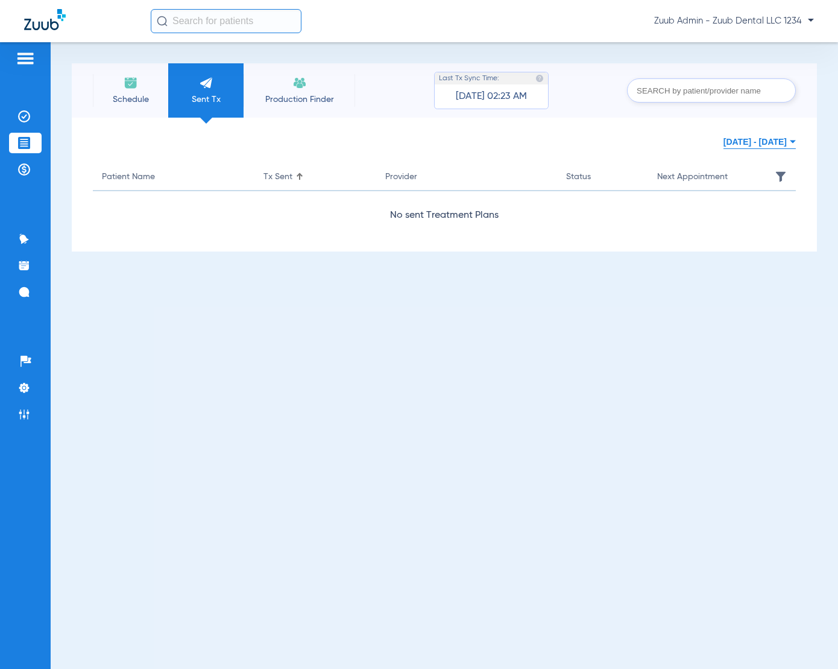
click at [762, 139] on button "Aug 12, 2025 - Aug 15, 2025" at bounding box center [760, 142] width 72 height 24
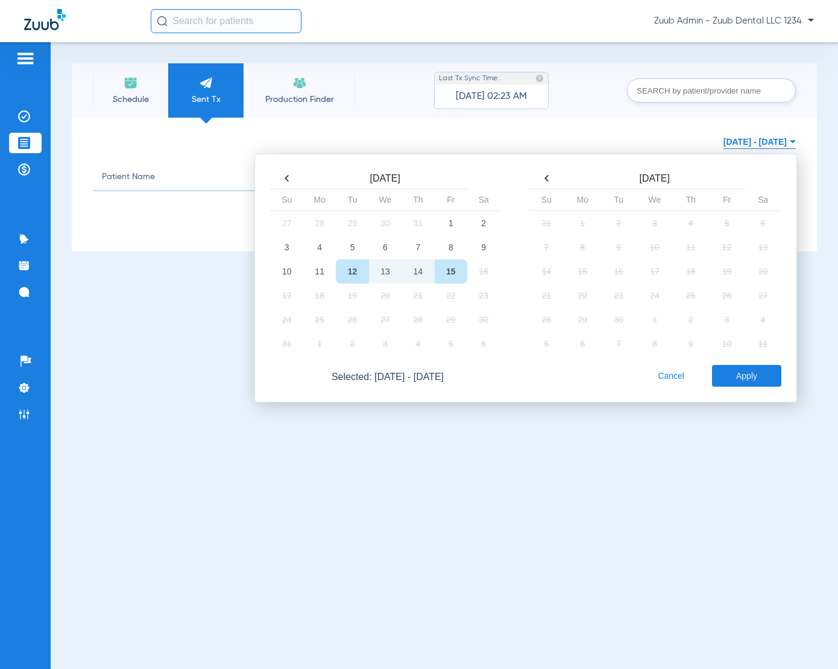
click at [581, 133] on div "08/12/2025 - 08/15/2025 Aug 2025 Su Mo Tu We Th Fr Sa 27 28 29 30 31 1 2 3 4 5 …" at bounding box center [444, 142] width 703 height 24
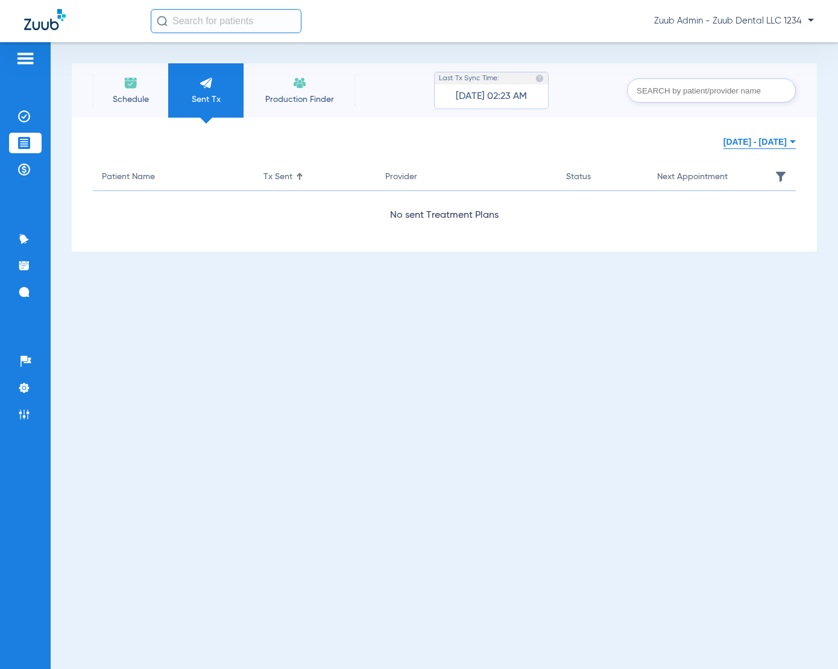
click at [309, 86] on li "Production Finder" at bounding box center [300, 90] width 112 height 54
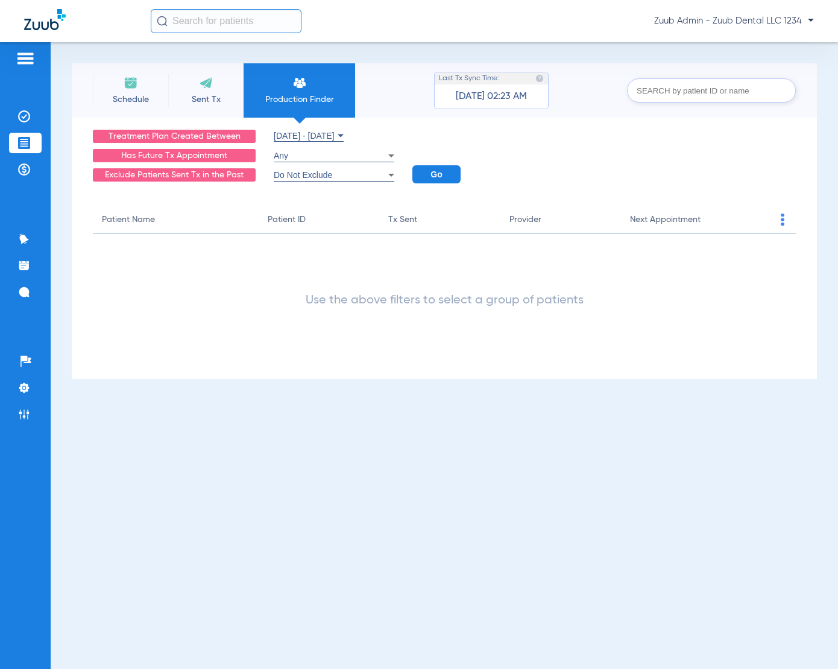
click at [784, 218] on span at bounding box center [782, 219] width 27 height 27
click at [757, 173] on div at bounding box center [419, 334] width 838 height 669
click at [137, 100] on span "Schedule" at bounding box center [130, 99] width 57 height 12
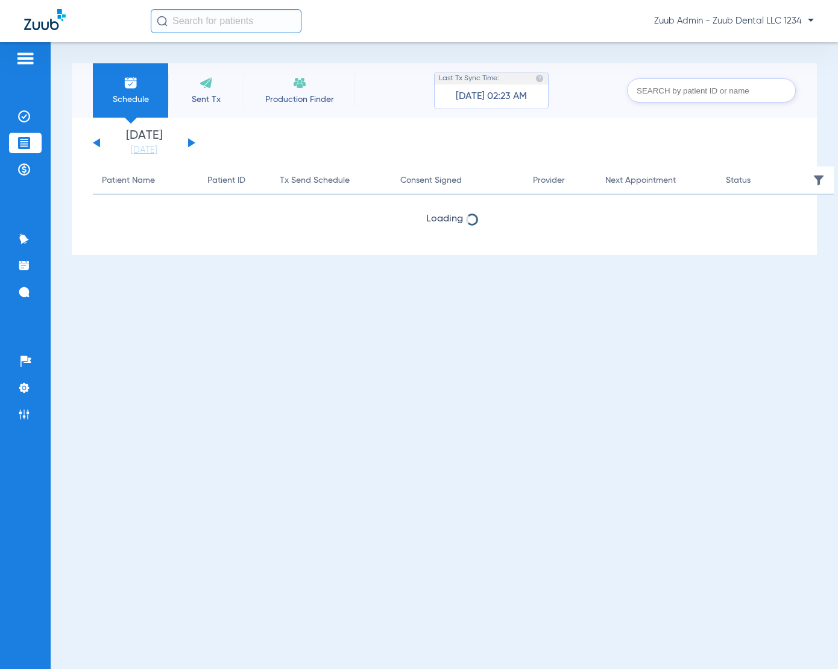
click at [391, 46] on div "Schedule Sent Tx Production Finder Last Tx Sync Time: 04/29/25 - 02:23 AM Wedne…" at bounding box center [444, 355] width 787 height 626
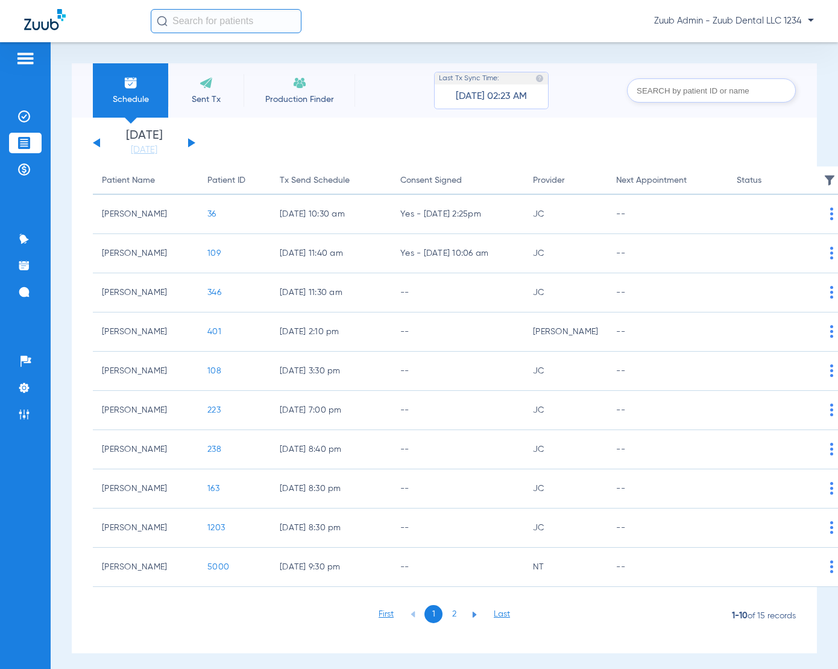
click at [391, 46] on div "Schedule Sent Tx Production Finder Last Tx Sync Time: 04/29/25 - 02:23 AM Wedne…" at bounding box center [444, 355] width 787 height 626
click at [431, 25] on div "Zuub Admin - Zuub Dental LLC 1234" at bounding box center [482, 21] width 663 height 24
click at [496, 24] on div "Zuub Admin - Zuub Dental LLC 1234" at bounding box center [482, 21] width 663 height 24
click at [490, 51] on div "Schedule Sent Tx Production Finder Last Tx Sync Time: 04/29/25 - 02:23 AM Wedne…" at bounding box center [444, 355] width 787 height 626
click at [210, 86] on img at bounding box center [206, 82] width 14 height 14
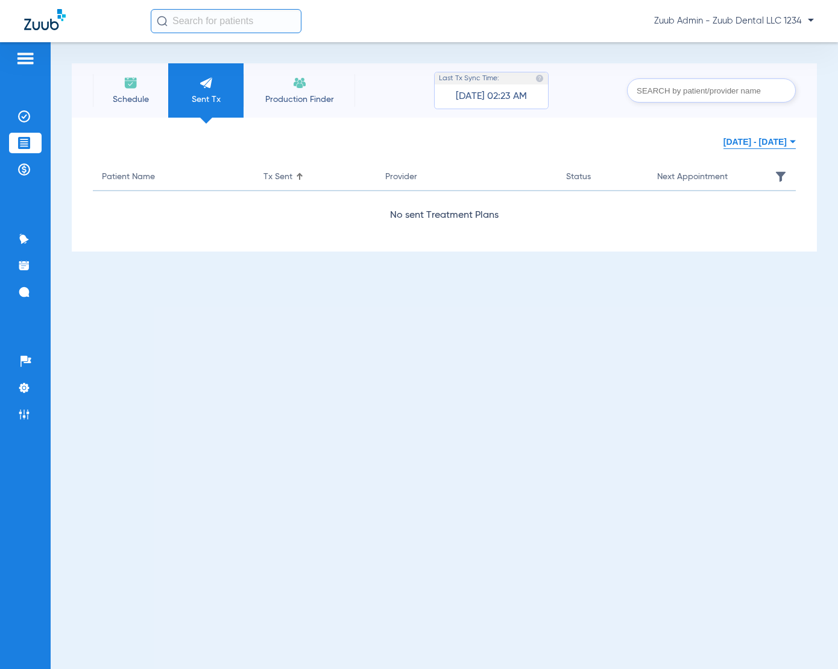
click at [121, 95] on span "Schedule" at bounding box center [130, 99] width 57 height 12
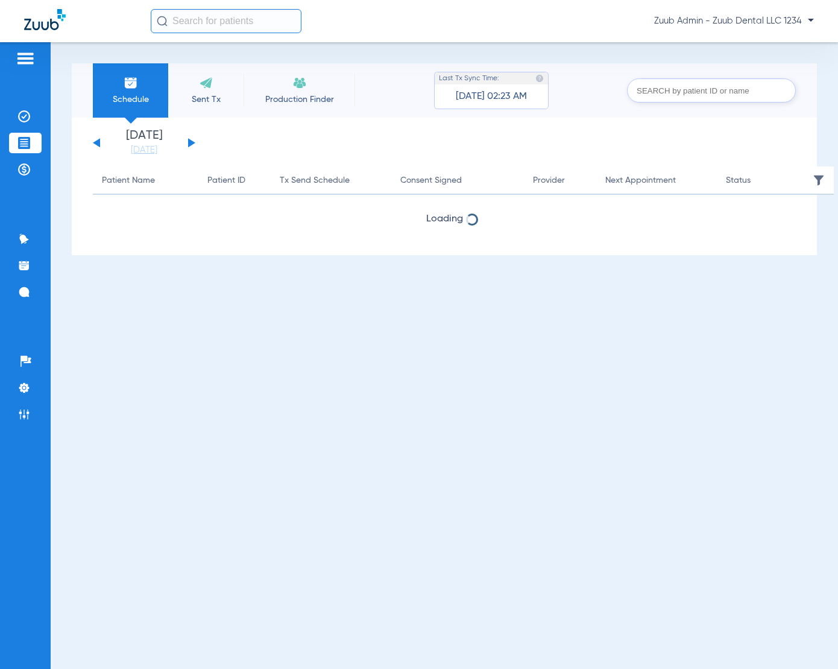
click at [387, 48] on div "Schedule Sent Tx Production Finder Last Tx Sync Time: 04/29/25 - 02:23 AM Wedne…" at bounding box center [444, 355] width 787 height 626
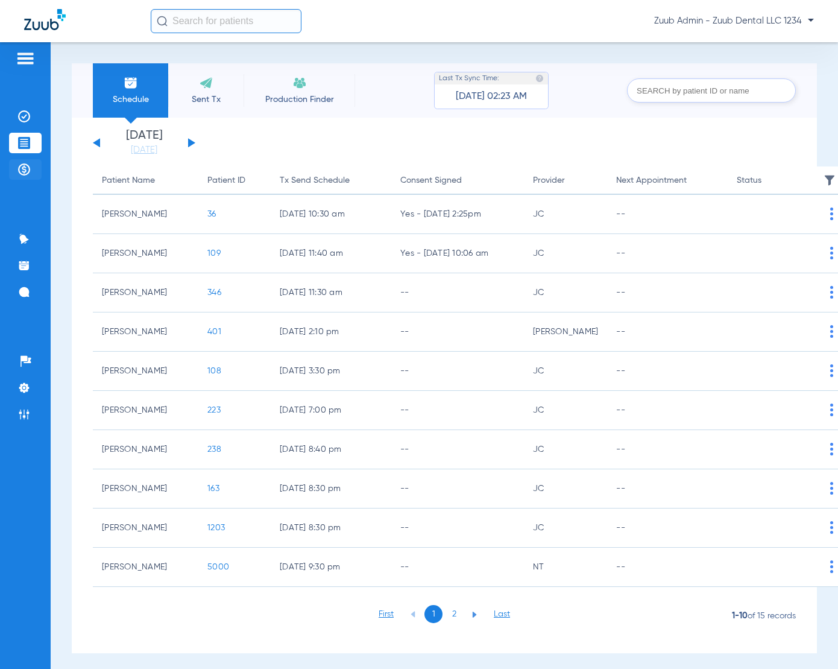
click at [19, 164] on img at bounding box center [24, 169] width 12 height 12
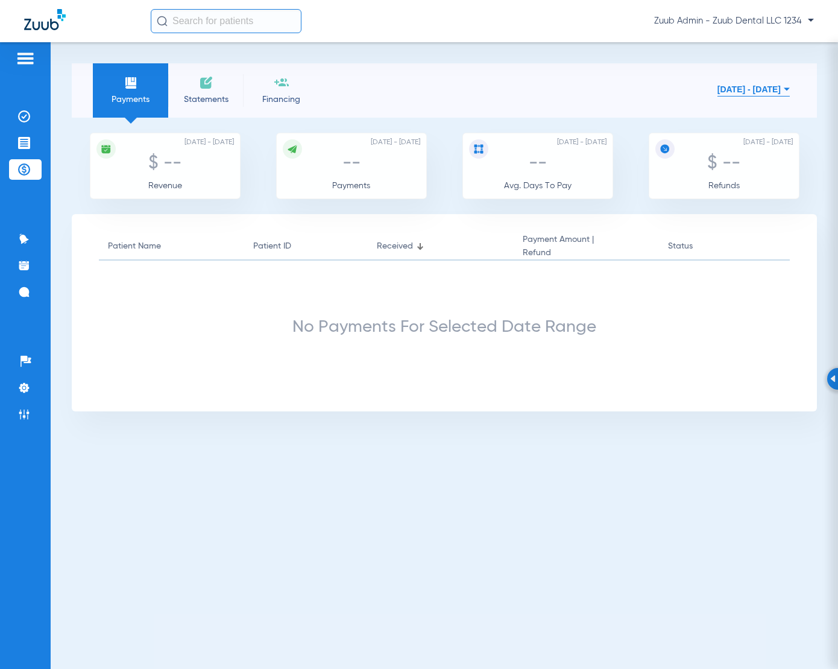
click at [203, 93] on li "Statements" at bounding box center [205, 90] width 75 height 54
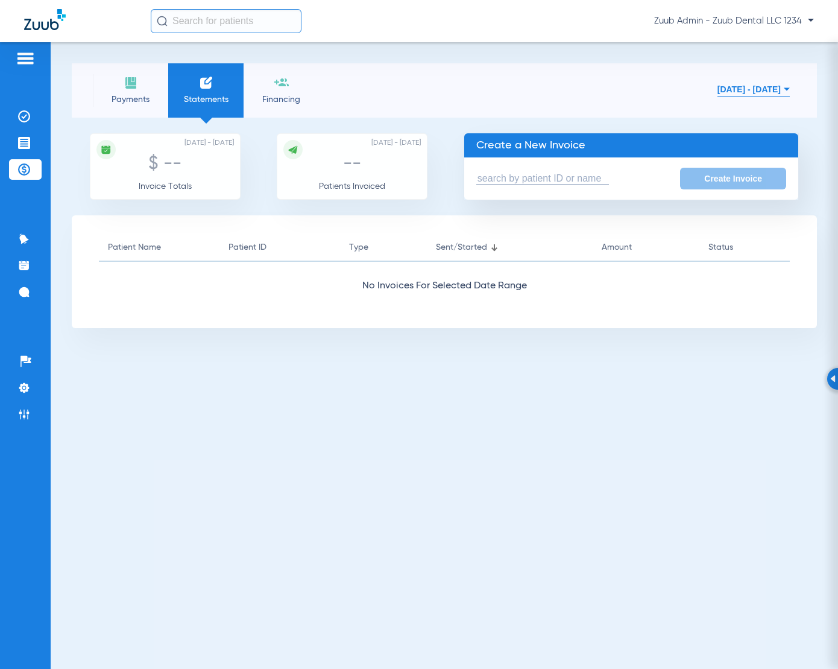
click at [131, 88] on img at bounding box center [131, 82] width 14 height 14
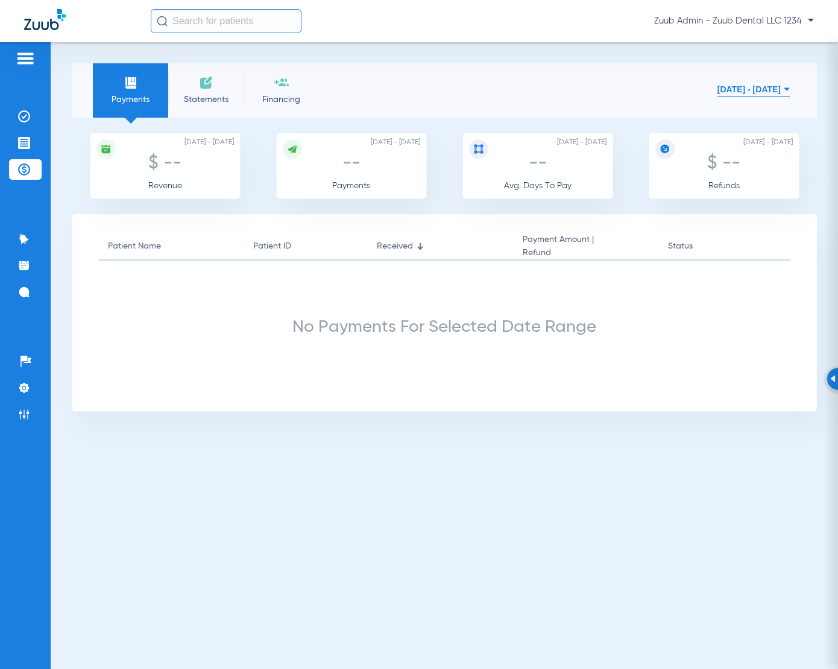
click at [374, 74] on div "Payments Statements Financing 08/01/2025 - 08/15/2025 Aug 2025 Su Mo Tu We Th F…" at bounding box center [444, 90] width 745 height 54
click at [276, 90] on li "Financing" at bounding box center [281, 90] width 75 height 54
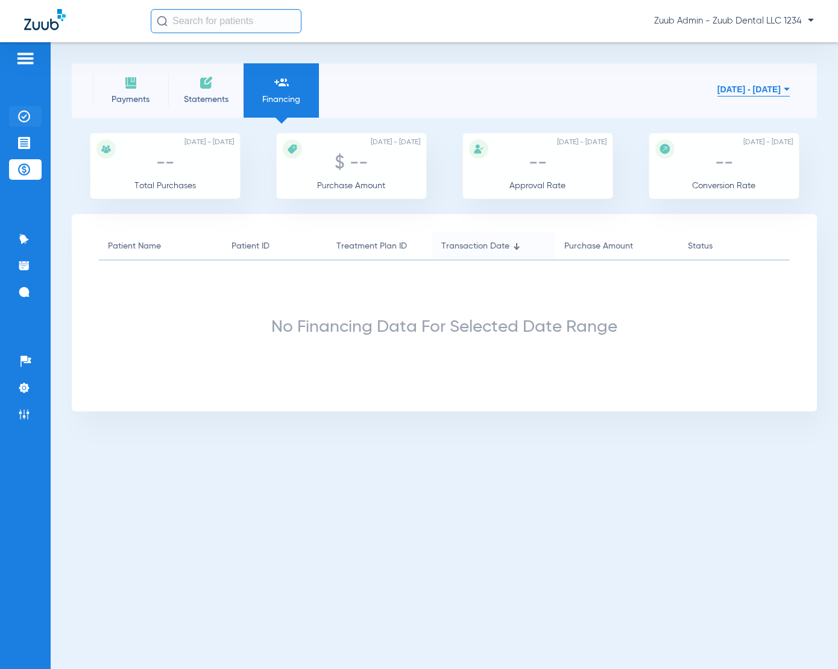
click at [22, 122] on li "Insurance Verification" at bounding box center [25, 116] width 33 height 21
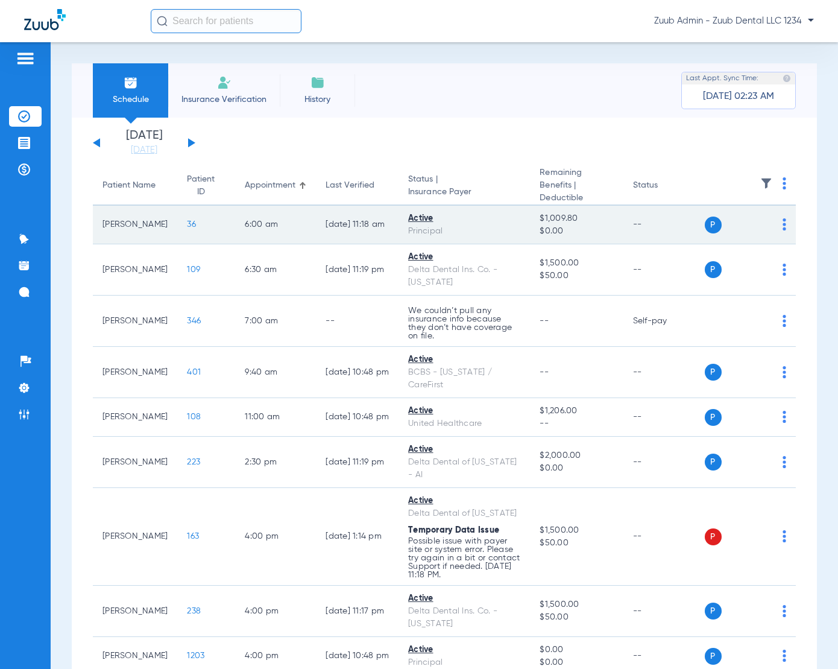
click at [187, 226] on span "36" at bounding box center [191, 224] width 9 height 8
